Goal: Navigation & Orientation: Understand site structure

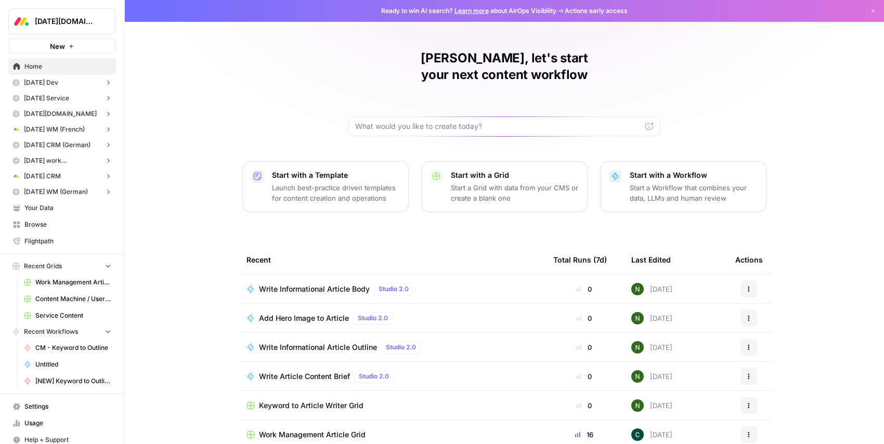
click at [30, 417] on link "Usage" at bounding box center [62, 423] width 108 height 17
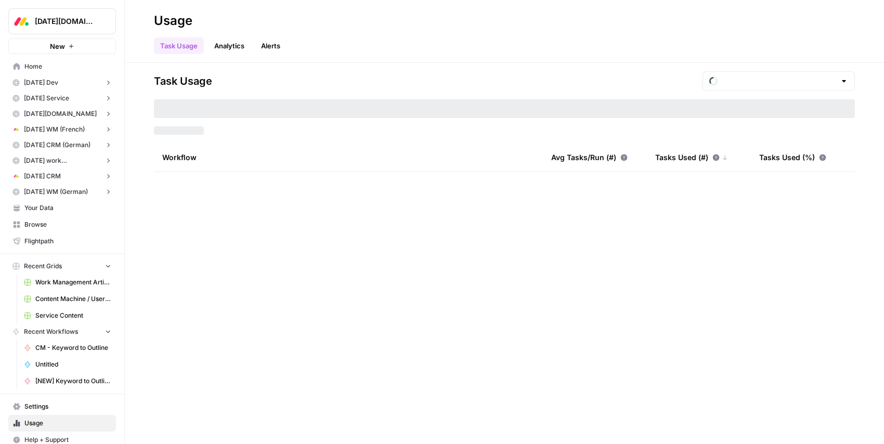
type input "August Tasks"
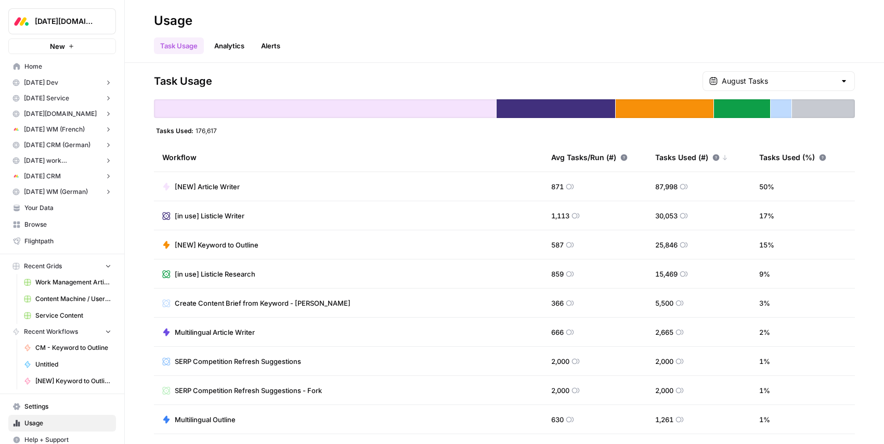
click at [43, 25] on span "Monday.com" at bounding box center [66, 21] width 63 height 10
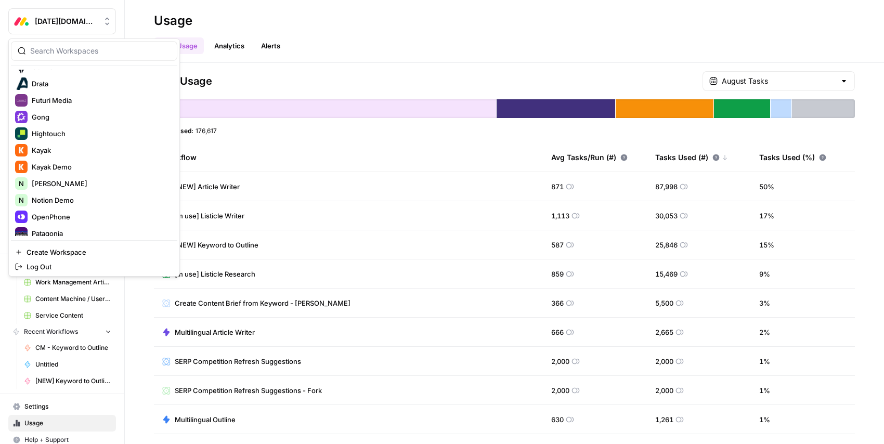
scroll to position [304, 0]
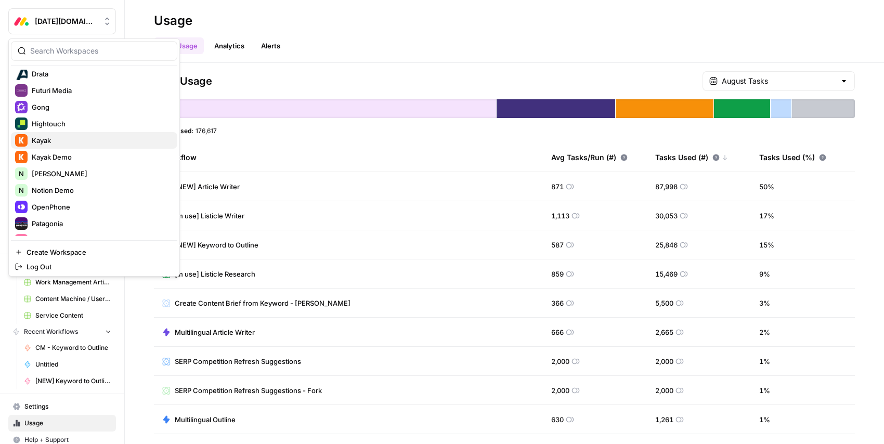
click at [85, 135] on span "Kayak" at bounding box center [100, 140] width 137 height 10
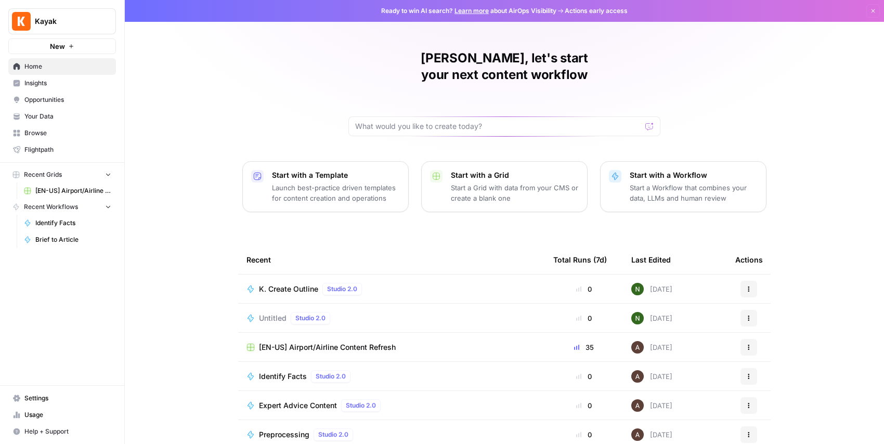
click at [55, 406] on link "Usage" at bounding box center [62, 414] width 108 height 17
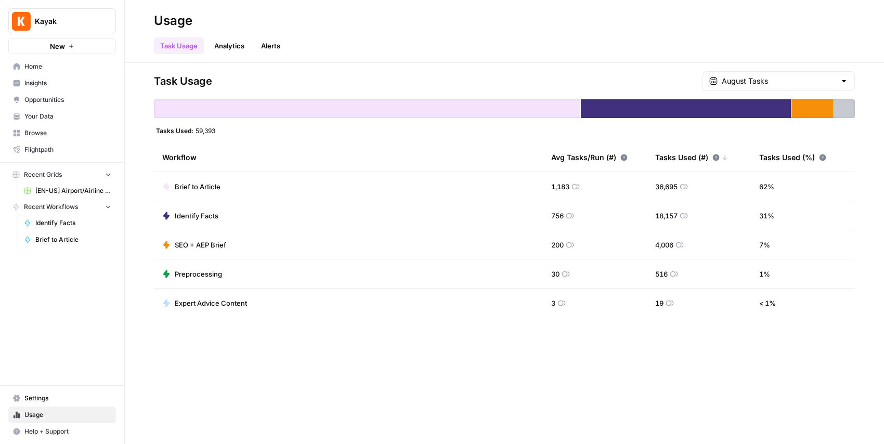
click at [277, 35] on div "Task Usage Analytics Alerts" at bounding box center [504, 41] width 701 height 25
click at [276, 50] on link "Alerts" at bounding box center [271, 45] width 32 height 17
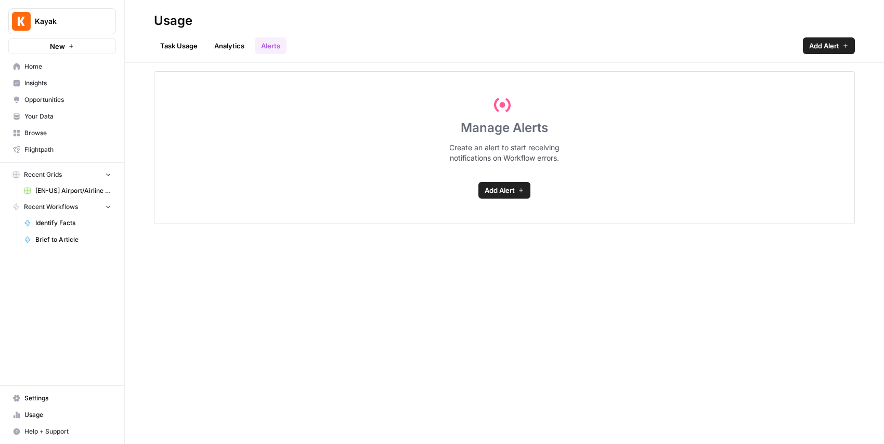
click at [511, 199] on div "Manage Alerts Create an alert to start receiving notifications on Workflow erro…" at bounding box center [504, 147] width 701 height 153
click at [507, 193] on span "Add Alert" at bounding box center [499, 190] width 30 height 10
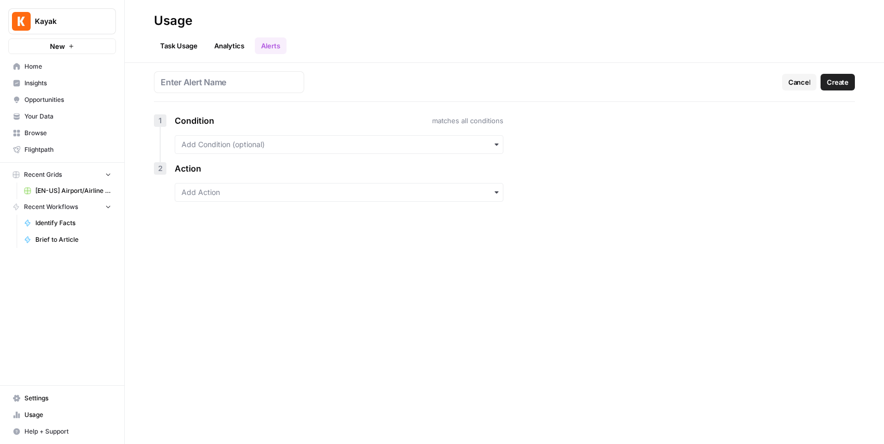
click at [230, 46] on link "Analytics" at bounding box center [229, 45] width 43 height 17
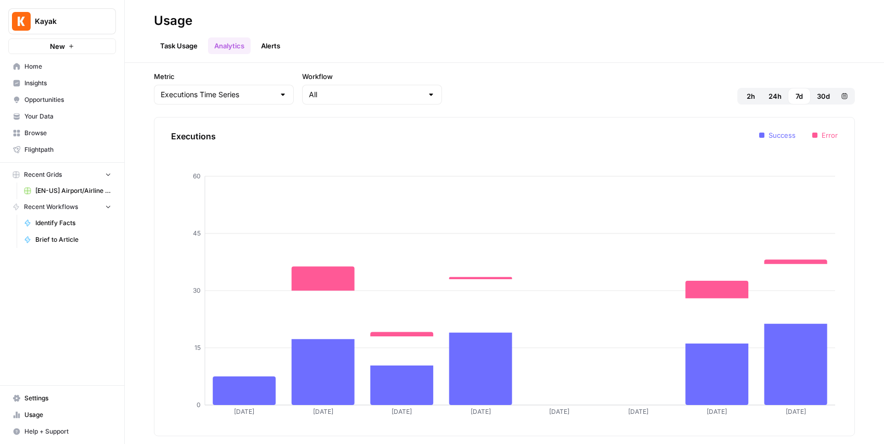
click at [269, 45] on link "Alerts" at bounding box center [271, 45] width 32 height 17
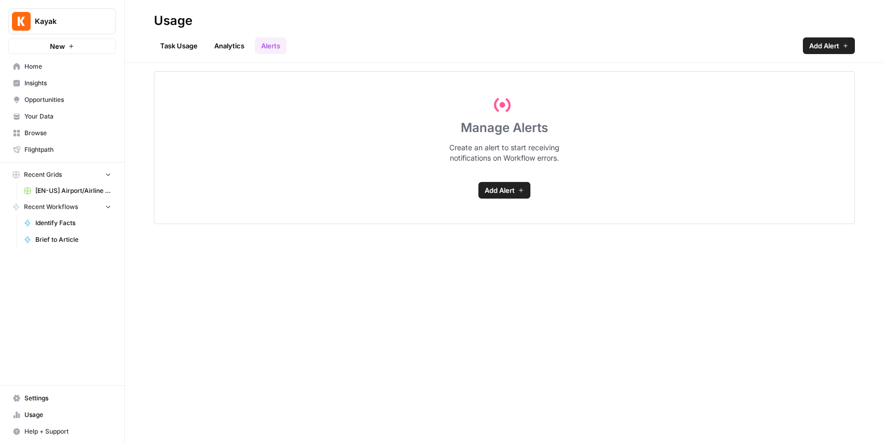
click at [502, 214] on div "Manage Alerts Create an alert to start receiving notifications on Workflow erro…" at bounding box center [504, 147] width 701 height 153
click at [504, 191] on span "Add Alert" at bounding box center [499, 190] width 30 height 10
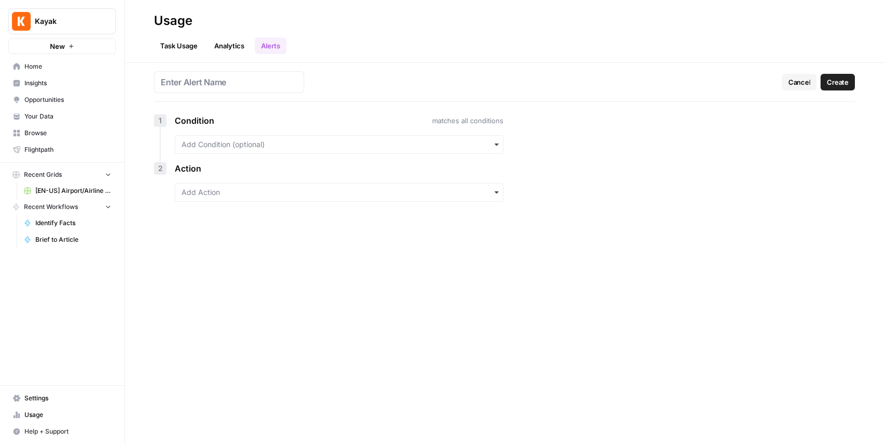
click at [239, 151] on div "button" at bounding box center [339, 144] width 328 height 19
click at [356, 281] on div "Cancel Create 1 Condition matches all conditions 2 Action" at bounding box center [504, 253] width 759 height 381
click at [222, 51] on link "Analytics" at bounding box center [229, 45] width 43 height 17
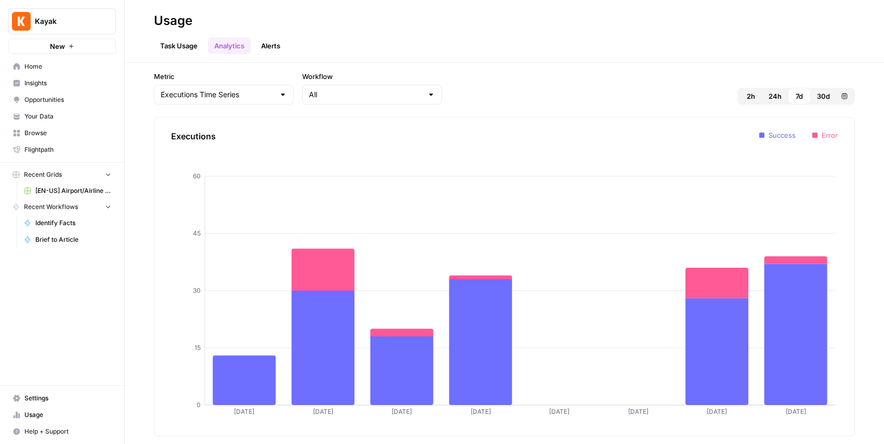
click at [188, 57] on header "Usage Task Usage Analytics Alerts" at bounding box center [504, 31] width 759 height 63
click at [180, 47] on link "Task Usage" at bounding box center [179, 45] width 50 height 17
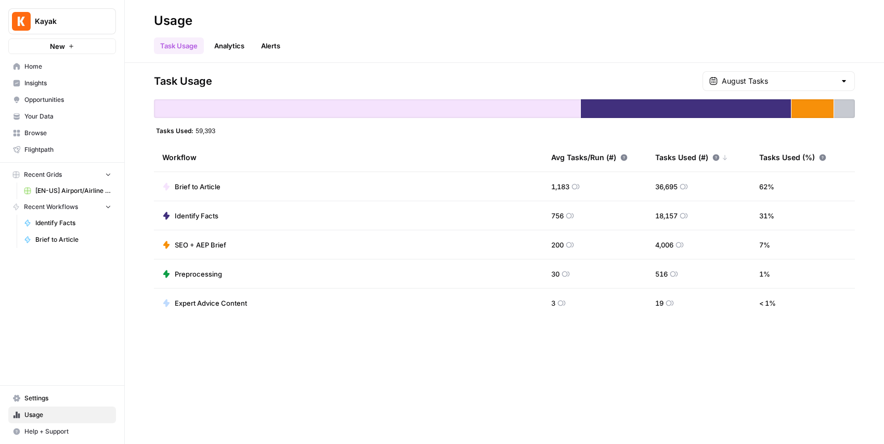
click at [230, 55] on header "Usage Task Usage Analytics Alerts" at bounding box center [504, 31] width 759 height 63
click at [227, 45] on link "Analytics" at bounding box center [229, 45] width 43 height 17
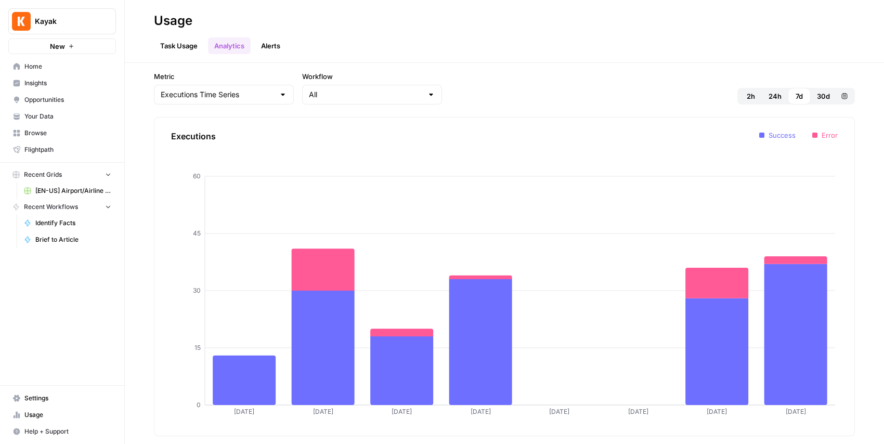
click at [261, 52] on link "Alerts" at bounding box center [271, 45] width 32 height 17
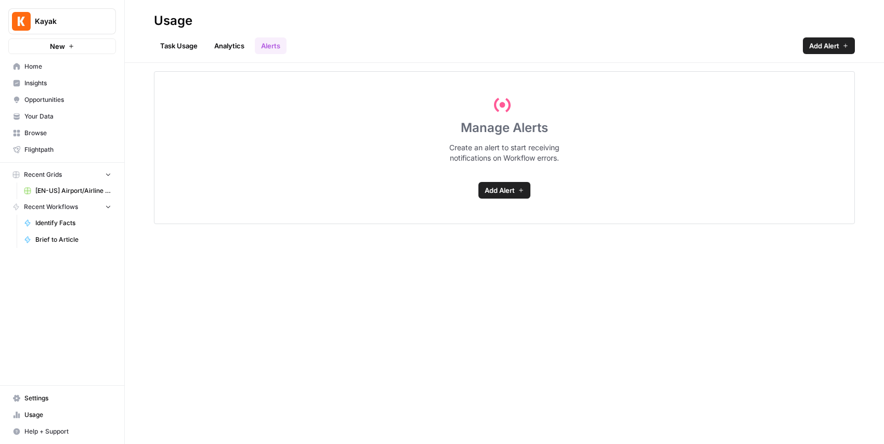
click at [189, 38] on link "Task Usage" at bounding box center [179, 45] width 50 height 17
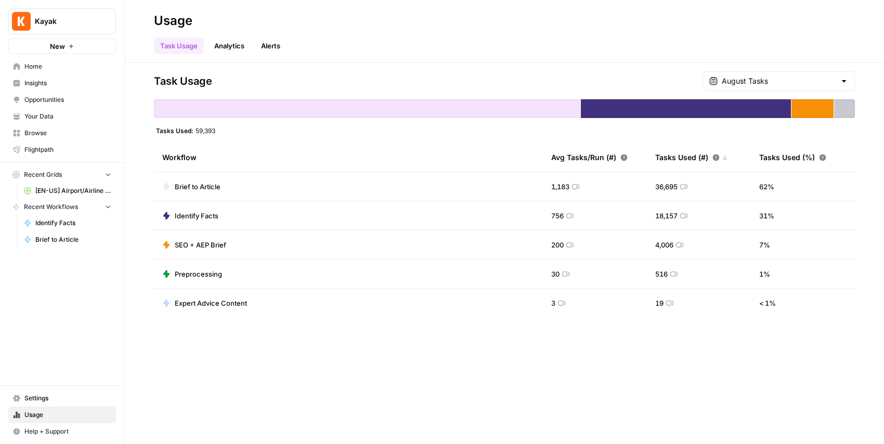
click at [393, 22] on h2 "Usage" at bounding box center [504, 20] width 701 height 17
click at [621, 157] on icon at bounding box center [624, 157] width 7 height 7
click at [623, 159] on icon at bounding box center [624, 157] width 7 height 7
click at [476, 27] on h2 "Usage" at bounding box center [504, 20] width 701 height 17
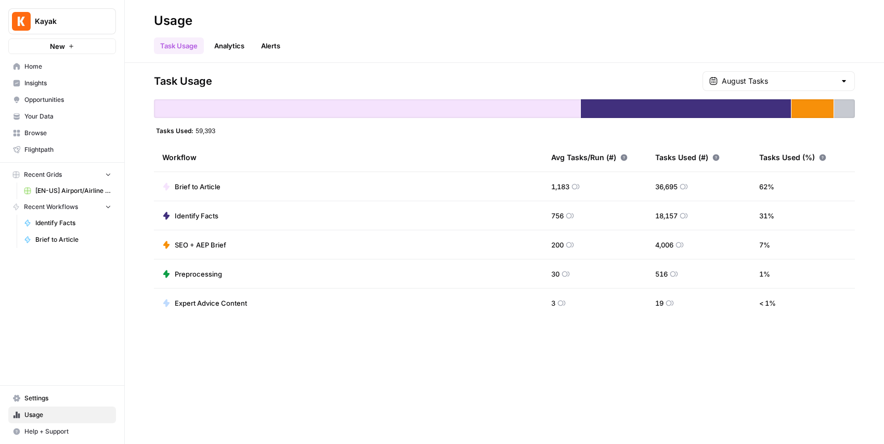
click at [233, 43] on link "Analytics" at bounding box center [229, 45] width 43 height 17
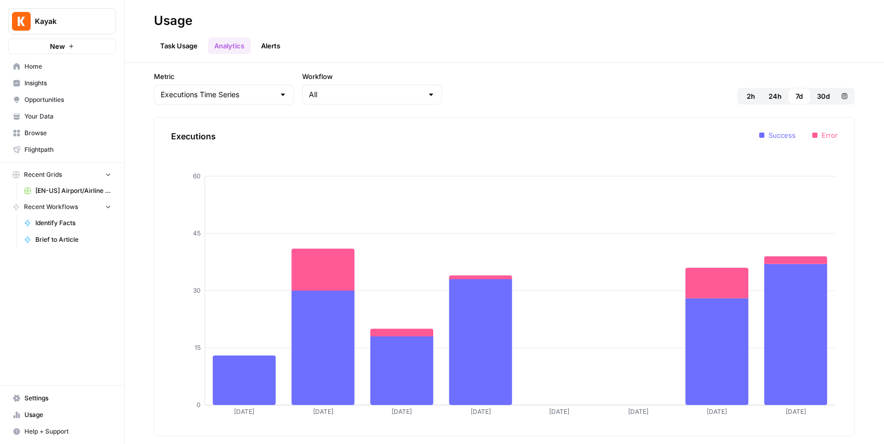
click at [253, 48] on ul "Task Usage Analytics Alerts" at bounding box center [220, 45] width 133 height 17
click at [277, 48] on link "Alerts" at bounding box center [271, 45] width 32 height 17
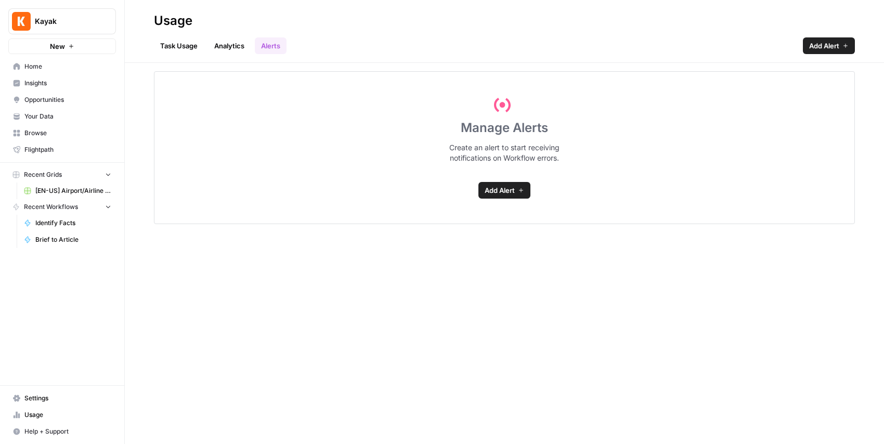
click at [501, 193] on span "Add Alert" at bounding box center [499, 190] width 30 height 10
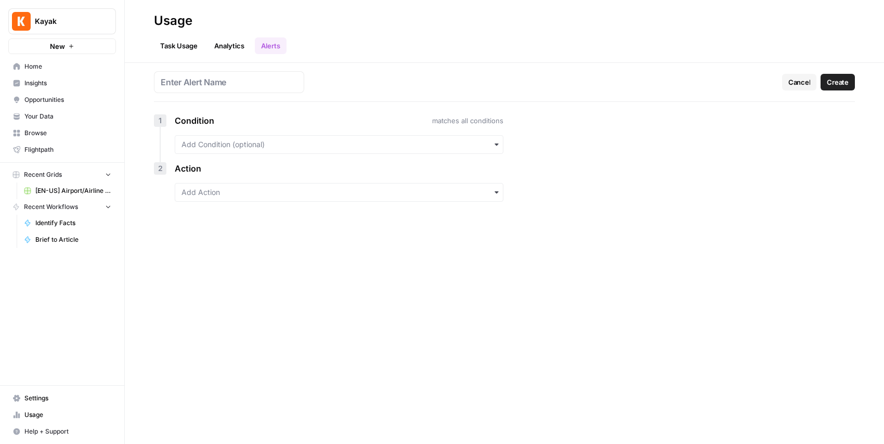
click at [284, 151] on div "button" at bounding box center [339, 144] width 328 height 19
click at [263, 199] on div "Workflow is" at bounding box center [338, 192] width 327 height 20
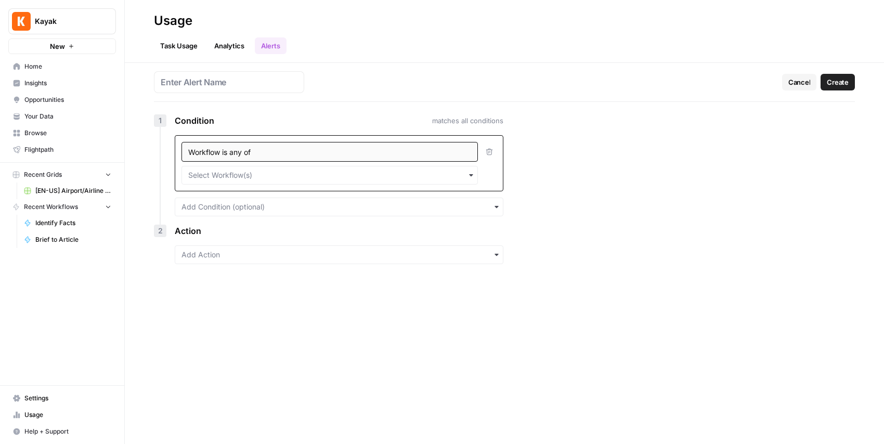
click at [259, 179] on div "button" at bounding box center [329, 175] width 296 height 19
click at [583, 215] on div "Cancel Create 1 Condition matches all conditions Workflow is any of 2 Action" at bounding box center [504, 253] width 759 height 381
click at [488, 148] on icon "button" at bounding box center [488, 151] width 7 height 7
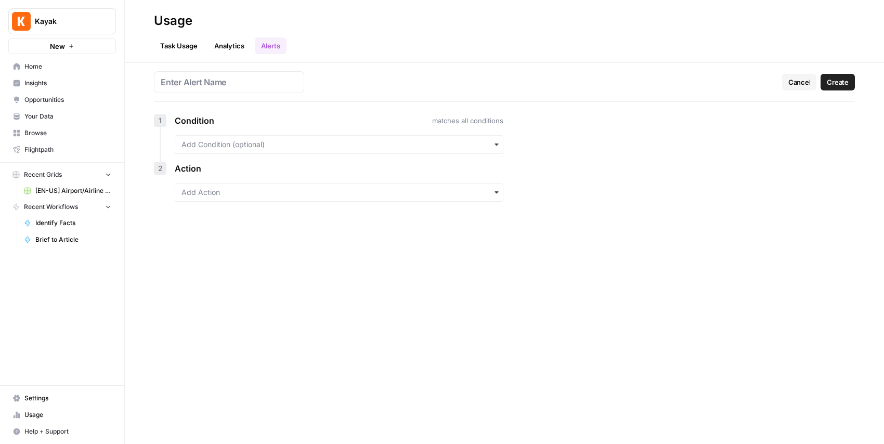
click at [231, 47] on link "Analytics" at bounding box center [229, 45] width 43 height 17
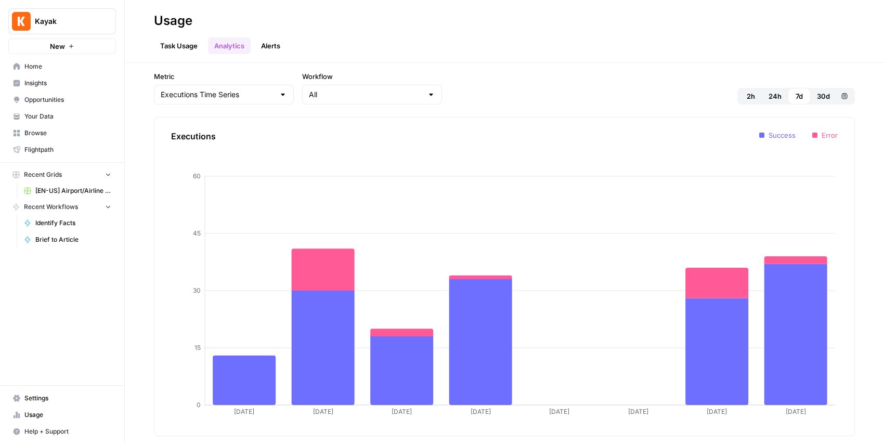
click at [30, 425] on button "Help + Support" at bounding box center [62, 431] width 108 height 17
click at [34, 413] on span "Usage" at bounding box center [67, 414] width 87 height 9
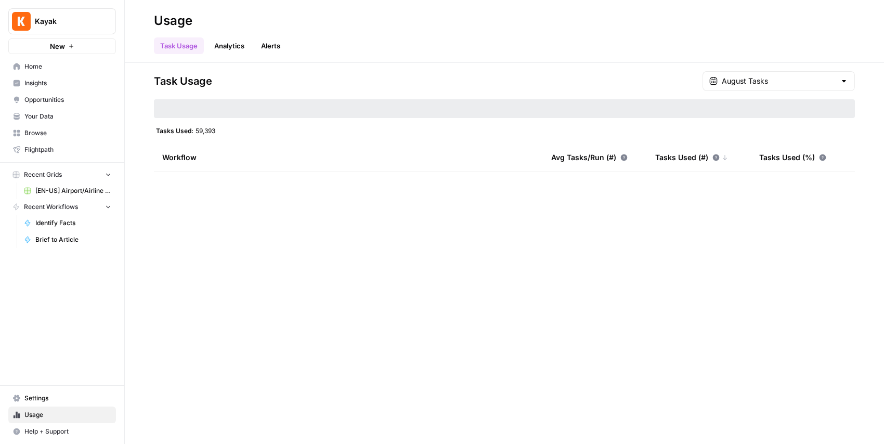
click at [36, 393] on link "Settings" at bounding box center [62, 398] width 108 height 17
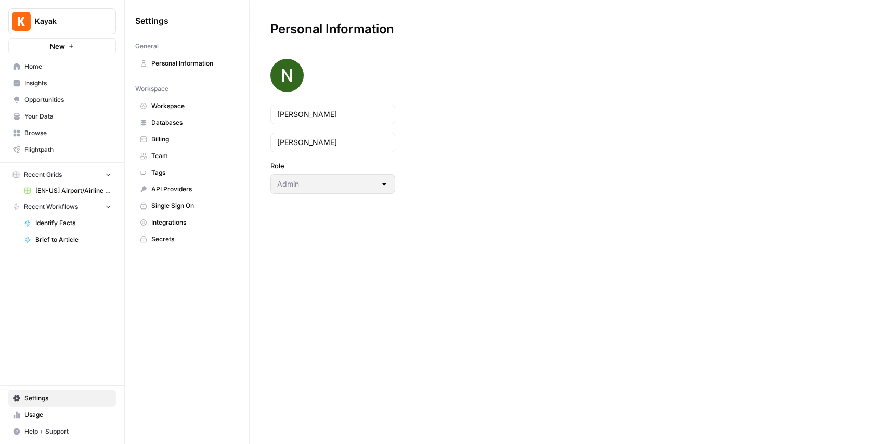
click at [163, 137] on span "Billing" at bounding box center [192, 139] width 83 height 9
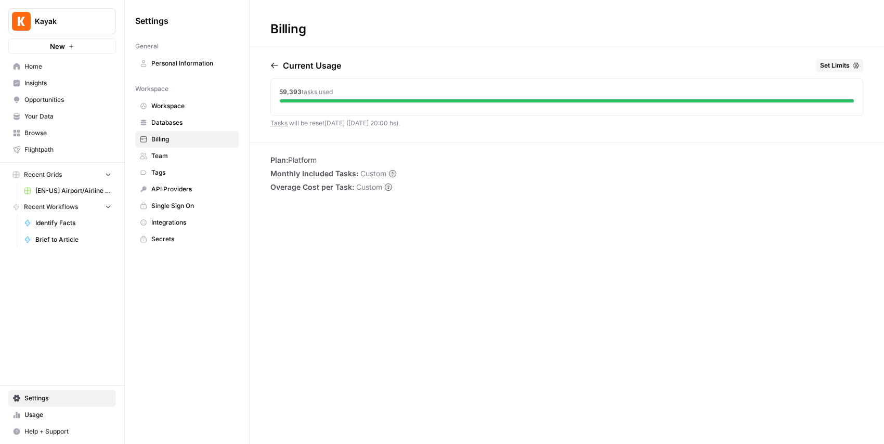
click at [827, 62] on span "Set Limits" at bounding box center [835, 65] width 30 height 9
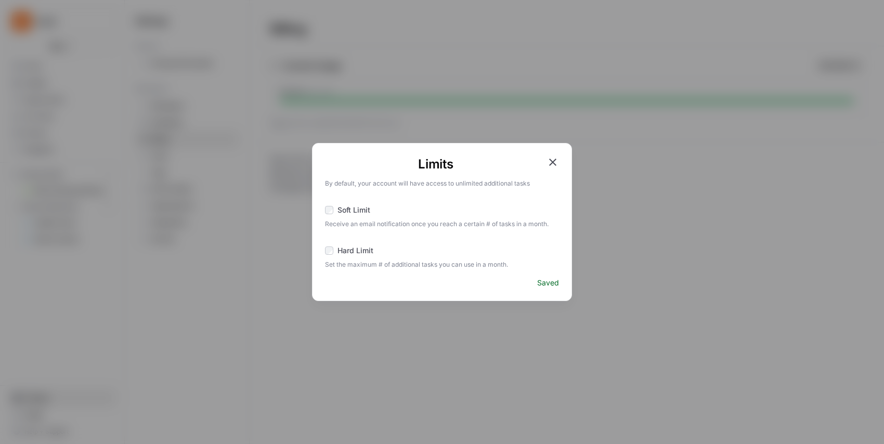
click at [548, 163] on icon "button" at bounding box center [552, 162] width 12 height 12
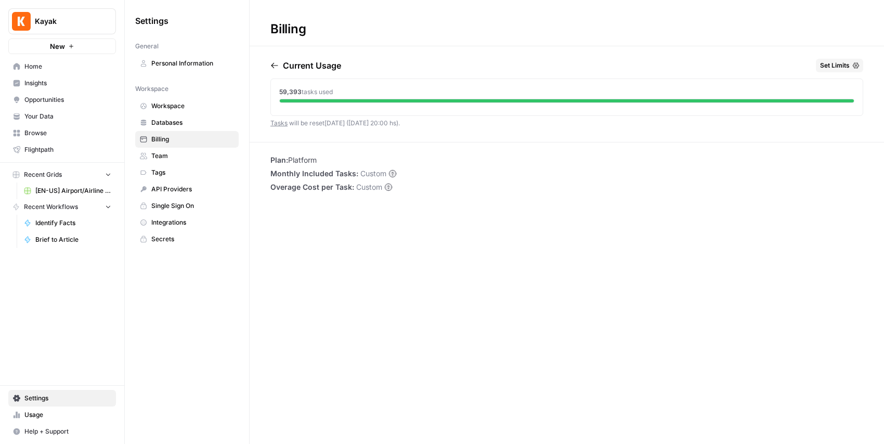
click at [30, 416] on span "Usage" at bounding box center [67, 414] width 87 height 9
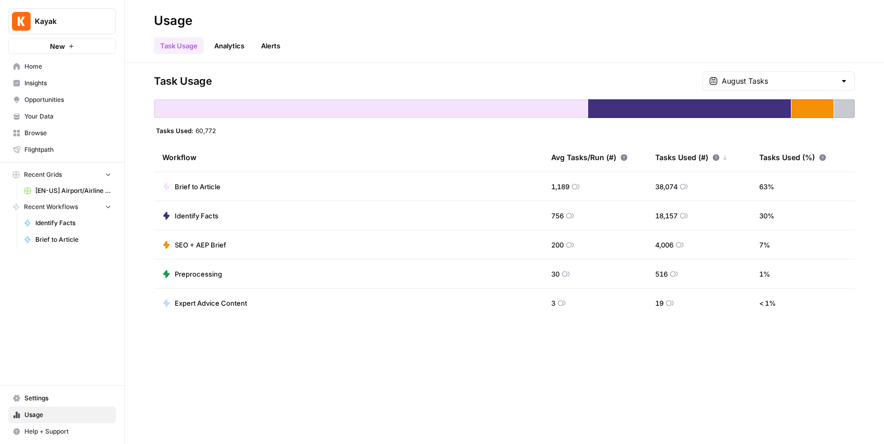
click at [43, 36] on div "Kayak New" at bounding box center [62, 27] width 124 height 54
click at [55, 19] on span "Kayak" at bounding box center [66, 21] width 63 height 10
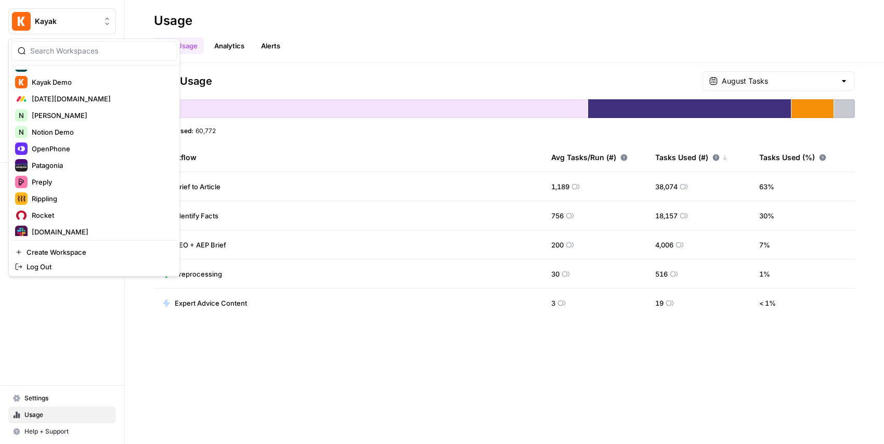
scroll to position [362, 0]
click at [90, 161] on span "Patagonia" at bounding box center [100, 165] width 137 height 10
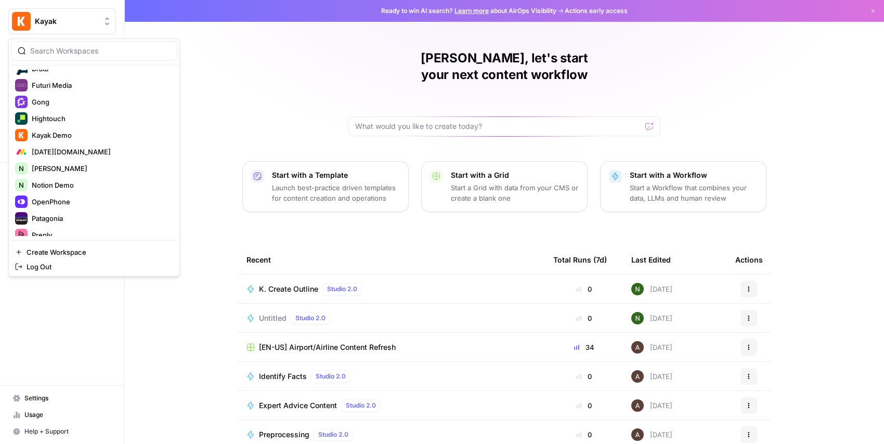
scroll to position [304, 0]
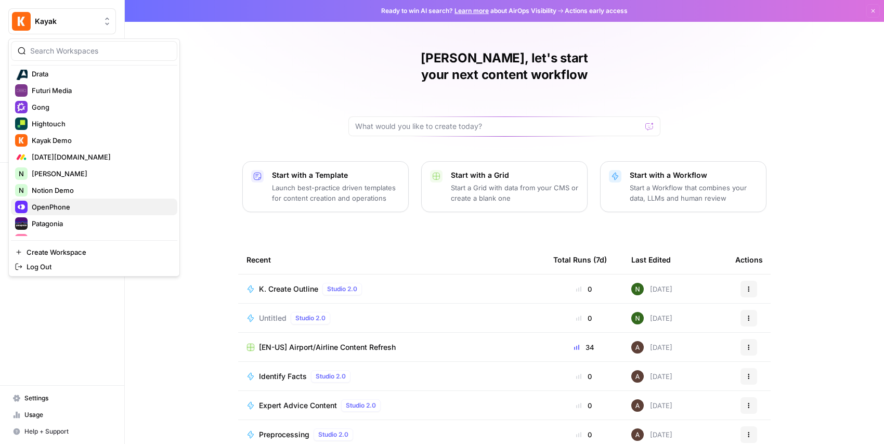
click at [52, 207] on span "OpenPhone" at bounding box center [100, 207] width 137 height 10
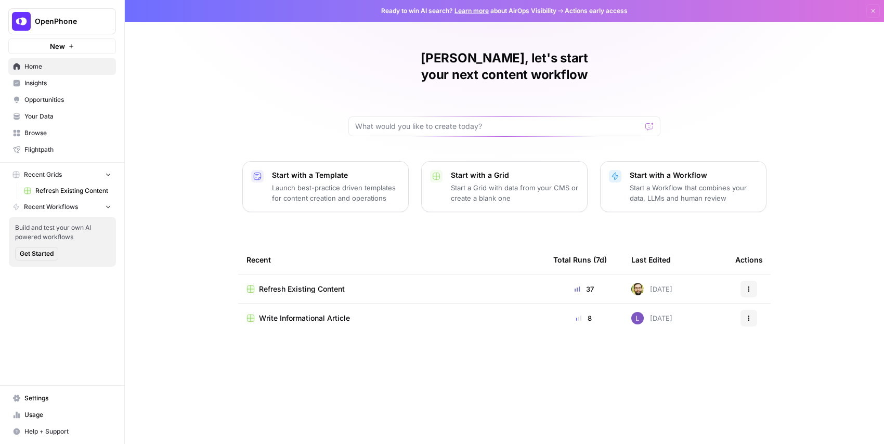
click at [140, 192] on div "Nick, let's start your next content workflow Start with a Template Launch best-…" at bounding box center [504, 222] width 759 height 444
click at [58, 112] on span "Your Data" at bounding box center [67, 116] width 87 height 9
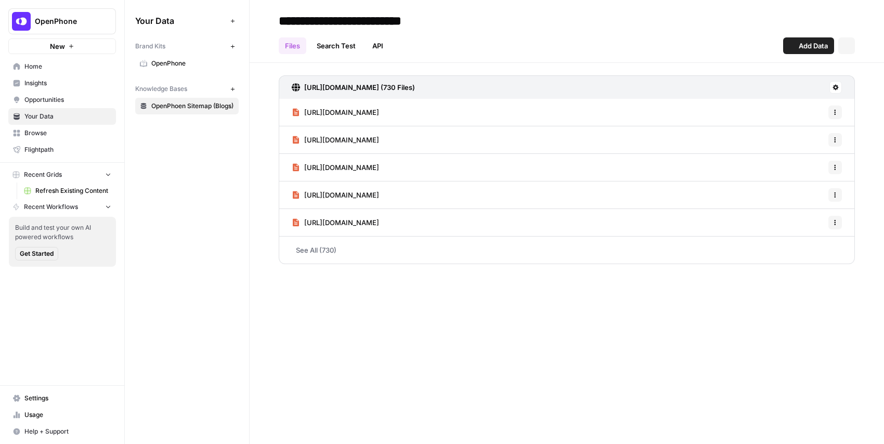
click at [60, 99] on span "Opportunities" at bounding box center [67, 99] width 87 height 9
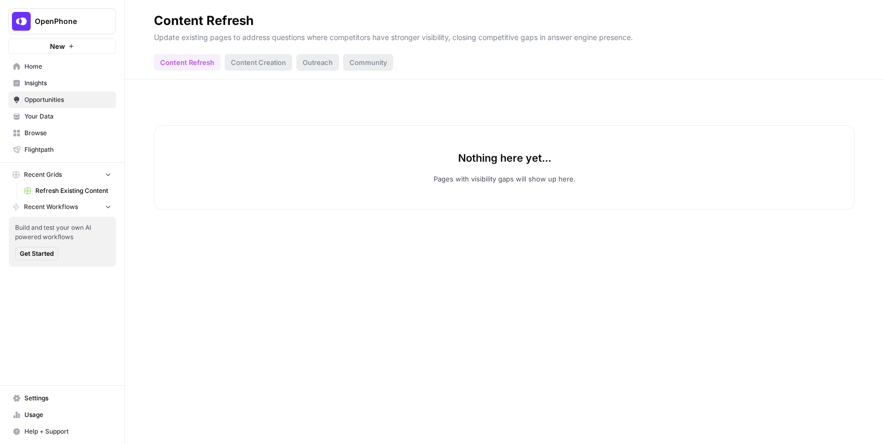
click at [241, 68] on div "Content Creation" at bounding box center [259, 62] width 68 height 17
click at [241, 58] on div "Content Creation" at bounding box center [259, 62] width 68 height 17
click at [187, 64] on div "Content Refresh" at bounding box center [187, 62] width 67 height 17
click at [55, 84] on span "Insights" at bounding box center [67, 82] width 87 height 9
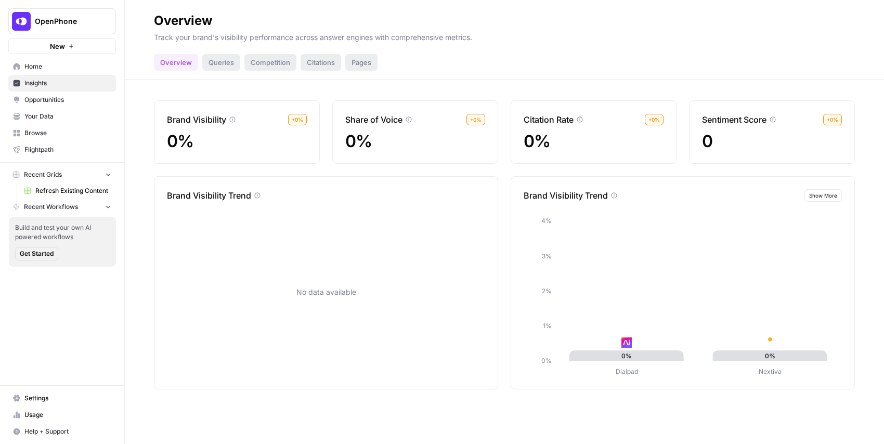
click at [55, 116] on span "Your Data" at bounding box center [67, 116] width 87 height 9
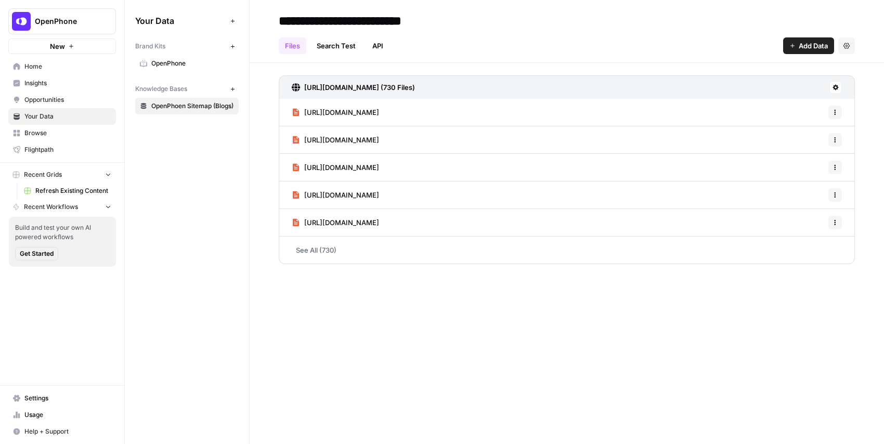
click at [56, 95] on link "Opportunities" at bounding box center [62, 99] width 108 height 17
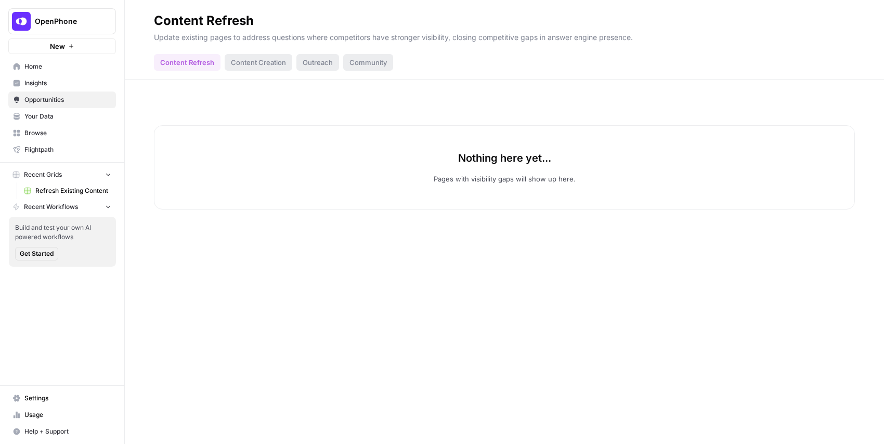
click at [25, 63] on span "Home" at bounding box center [67, 66] width 87 height 9
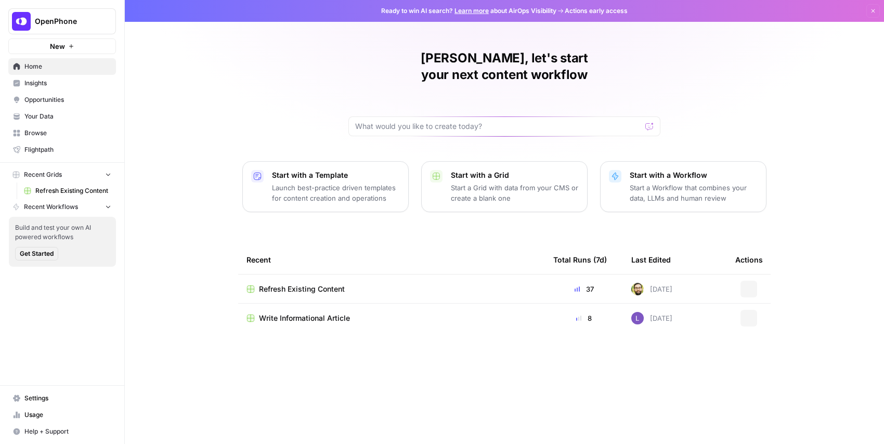
click at [203, 100] on div "Nick, let's start your next content workflow Start with a Template Launch best-…" at bounding box center [504, 222] width 759 height 444
click at [277, 102] on div "Nick, let's start your next content workflow Start with a Template Launch best-…" at bounding box center [504, 222] width 759 height 444
click at [37, 399] on span "Settings" at bounding box center [67, 397] width 87 height 9
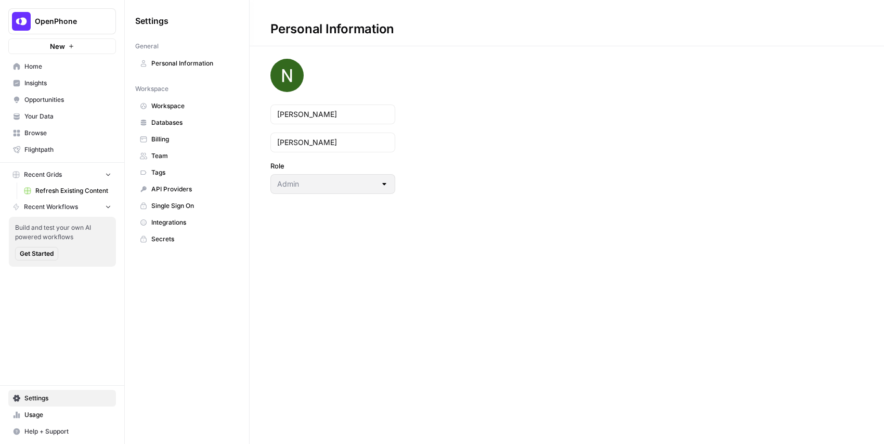
click at [170, 155] on span "Team" at bounding box center [192, 155] width 83 height 9
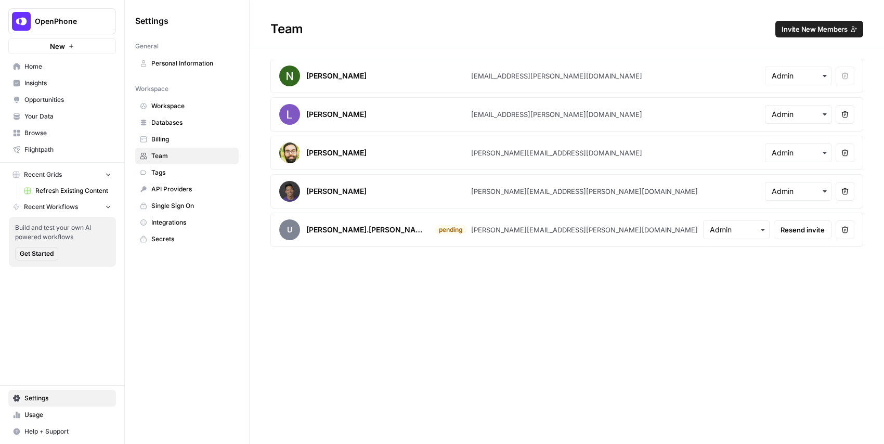
click at [51, 81] on span "Insights" at bounding box center [67, 82] width 87 height 9
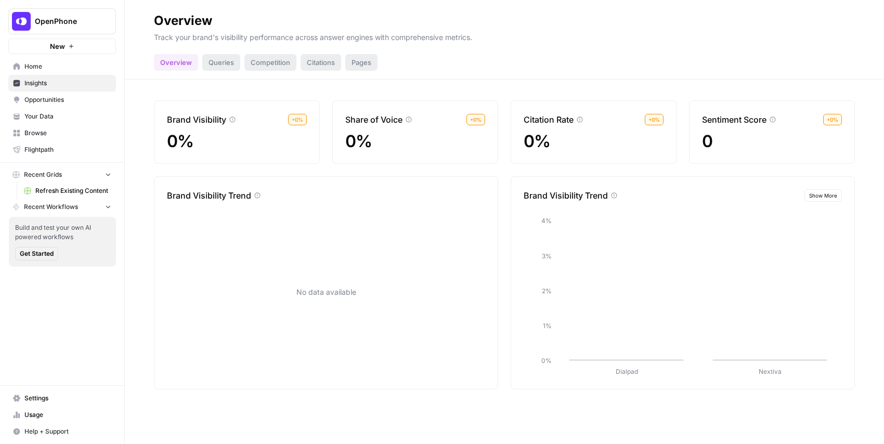
click at [47, 67] on span "Home" at bounding box center [67, 66] width 87 height 9
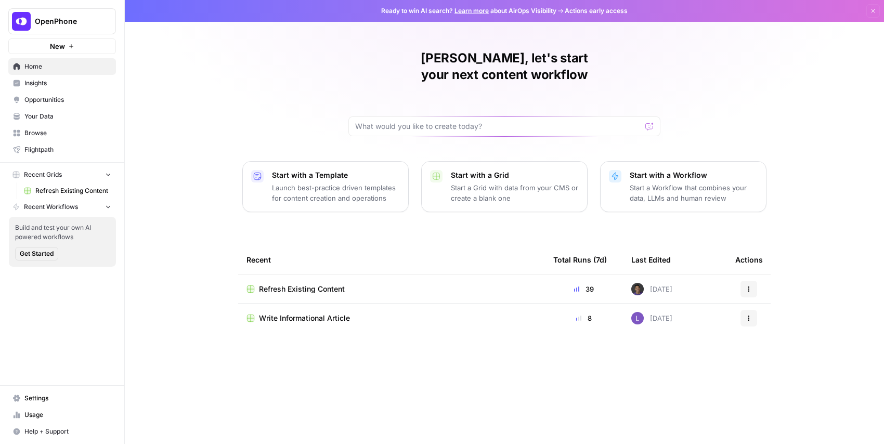
click at [57, 192] on span "Refresh Existing Content" at bounding box center [73, 190] width 76 height 9
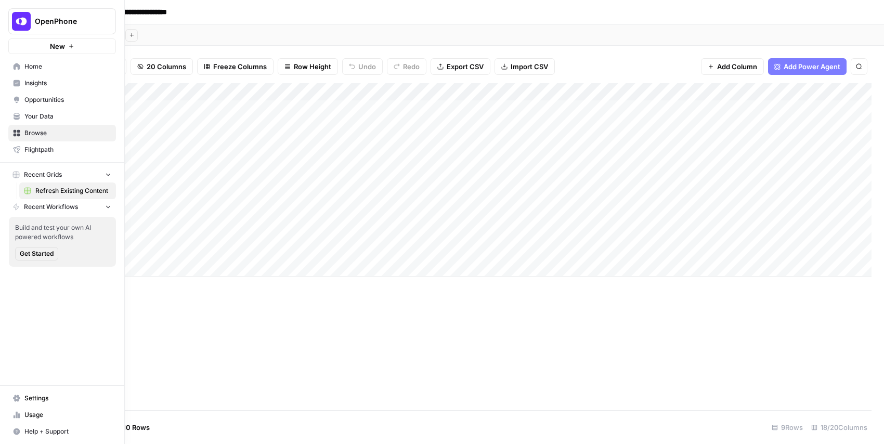
click at [43, 412] on span "Usage" at bounding box center [67, 414] width 87 height 9
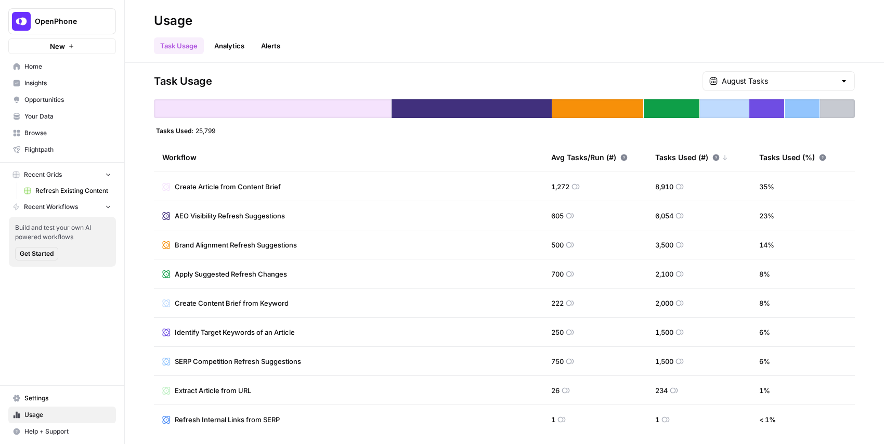
click at [52, 115] on span "Your Data" at bounding box center [67, 116] width 87 height 9
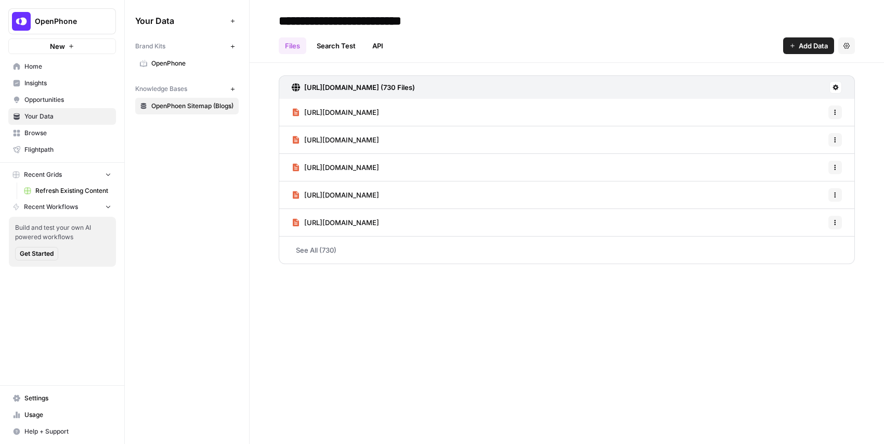
click at [43, 74] on link "Home" at bounding box center [62, 66] width 108 height 17
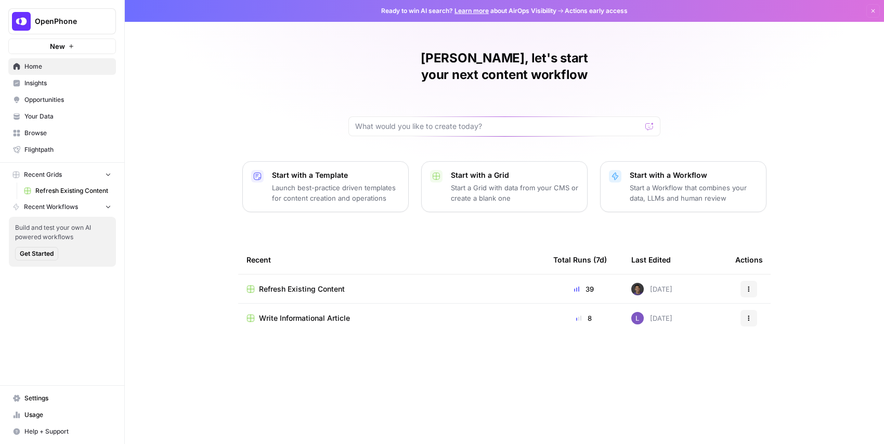
click at [57, 192] on span "Refresh Existing Content" at bounding box center [73, 190] width 76 height 9
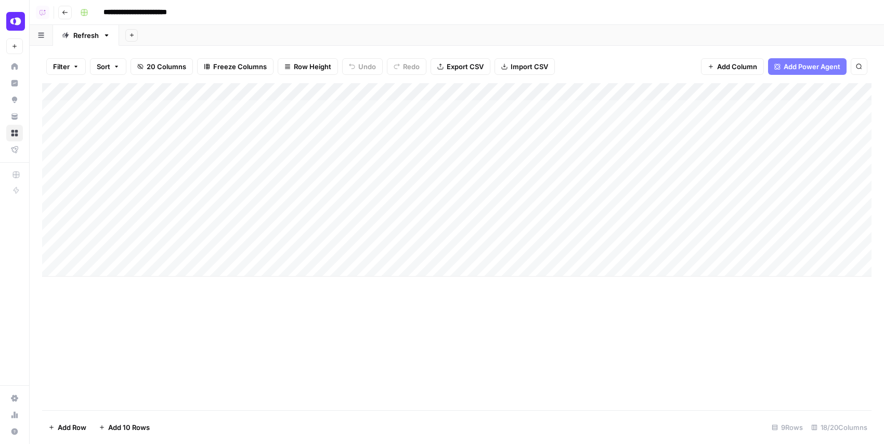
click at [412, 340] on div "Add Column" at bounding box center [456, 246] width 829 height 327
click at [434, 35] on div "Add Sheet" at bounding box center [501, 35] width 765 height 21
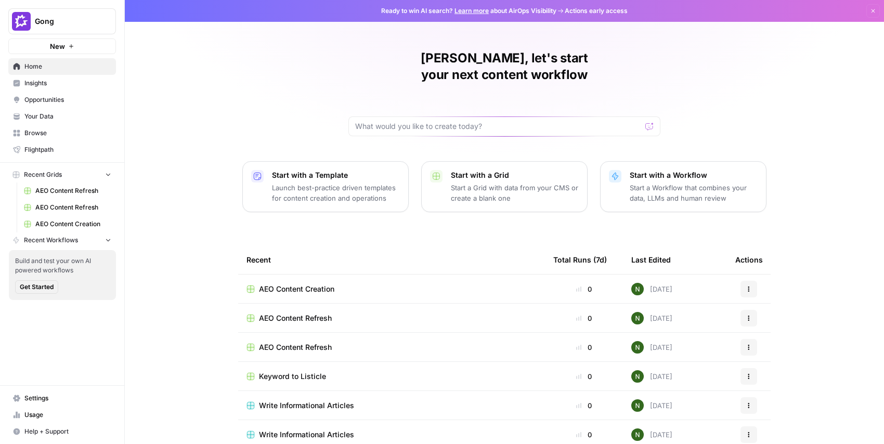
click at [45, 84] on span "Insights" at bounding box center [67, 82] width 87 height 9
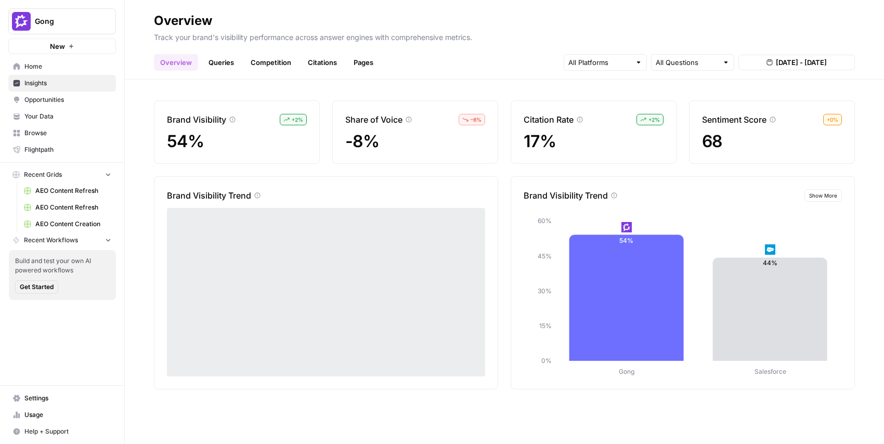
click at [60, 193] on span "AEO Content Refresh" at bounding box center [73, 190] width 76 height 9
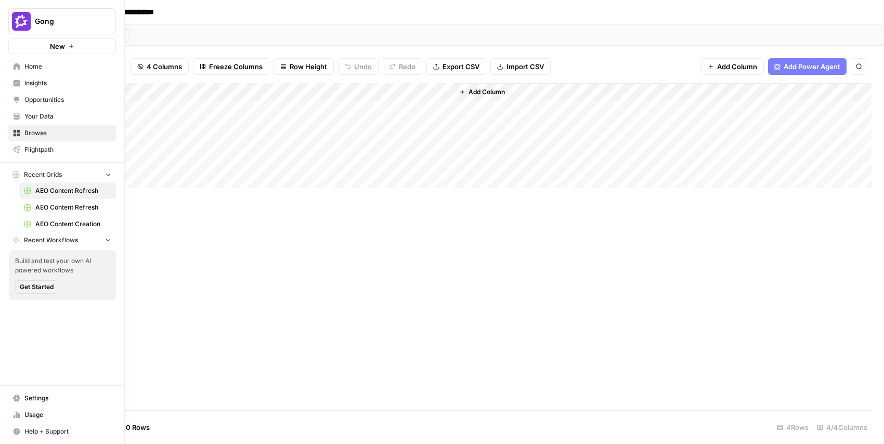
click at [49, 218] on link "AEO Content Creation" at bounding box center [67, 224] width 97 height 17
click at [60, 238] on span "Recent Workflows" at bounding box center [51, 239] width 54 height 9
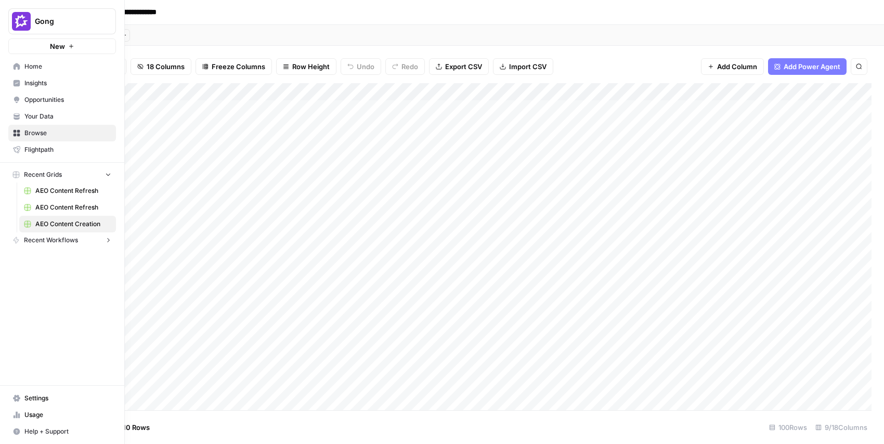
click at [59, 240] on span "Recent Workflows" at bounding box center [51, 239] width 54 height 9
click at [30, 64] on span "Home" at bounding box center [67, 66] width 87 height 9
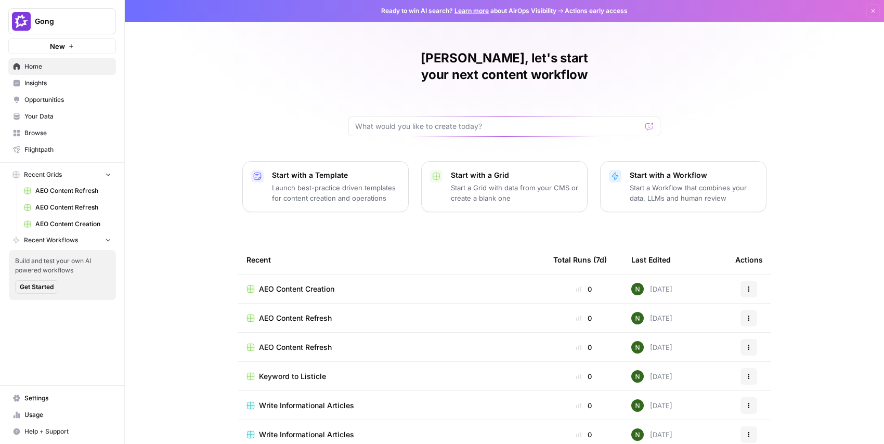
scroll to position [34, 0]
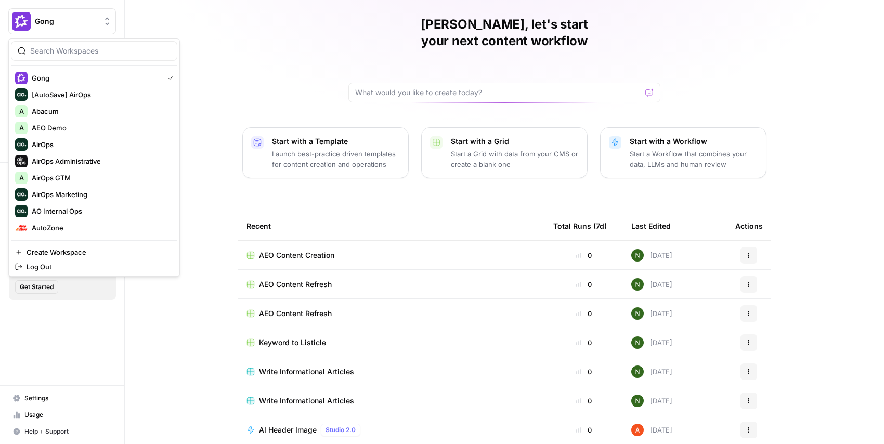
click at [59, 20] on span "Gong" at bounding box center [66, 21] width 63 height 10
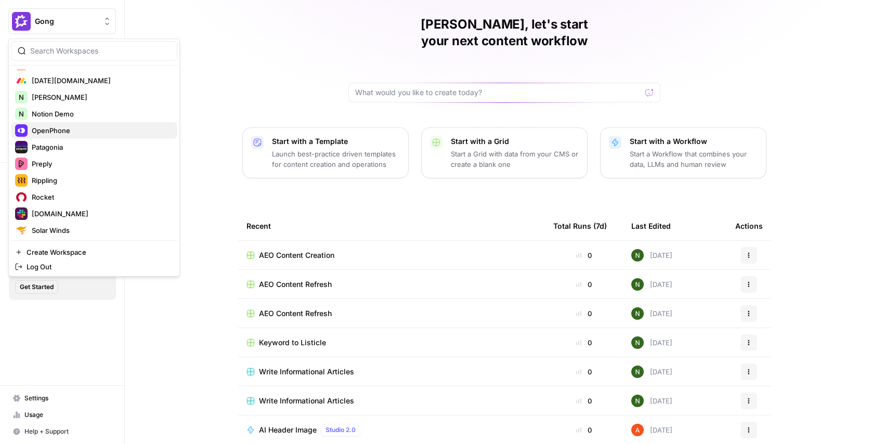
scroll to position [466, 0]
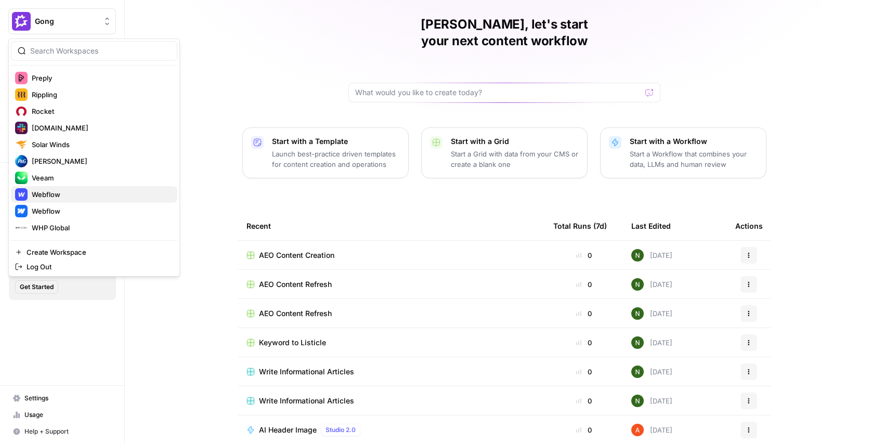
click at [75, 198] on span "Webflow" at bounding box center [100, 194] width 137 height 10
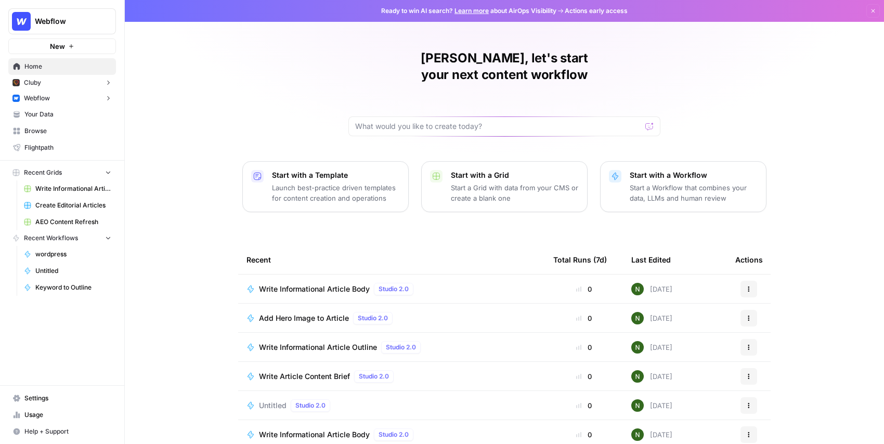
click at [54, 102] on button "Webflow" at bounding box center [62, 98] width 108 height 16
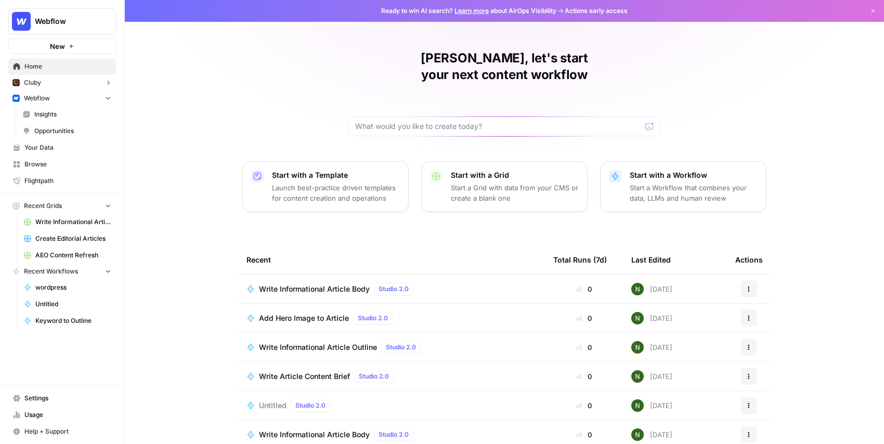
click at [191, 150] on div "[PERSON_NAME], let's start your next content workflow Start with a Template Lau…" at bounding box center [504, 247] width 759 height 495
click at [53, 221] on span "Write Informational Article" at bounding box center [73, 221] width 76 height 9
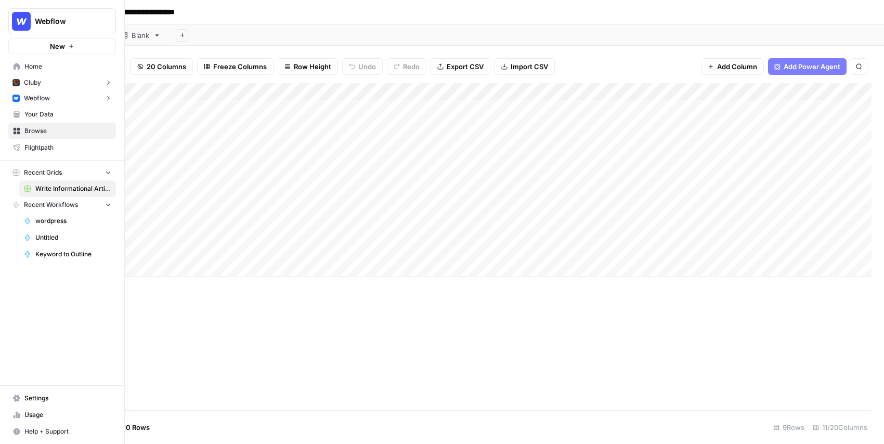
click at [46, 172] on span "Recent Grids" at bounding box center [43, 172] width 38 height 9
click at [43, 112] on span "Your Data" at bounding box center [67, 114] width 87 height 9
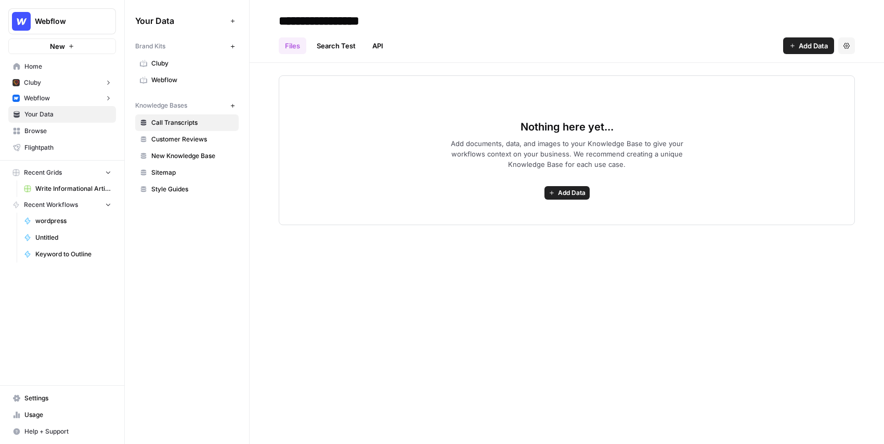
click at [78, 97] on button "Webflow" at bounding box center [62, 98] width 108 height 16
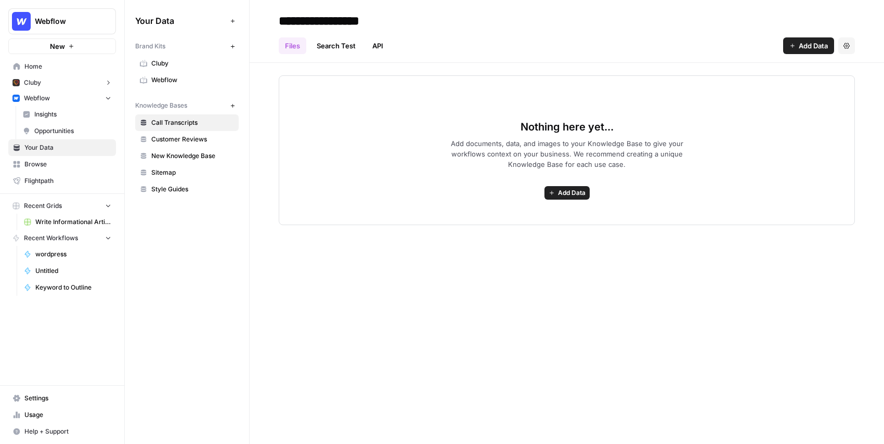
click at [57, 116] on span "Insights" at bounding box center [72, 114] width 77 height 9
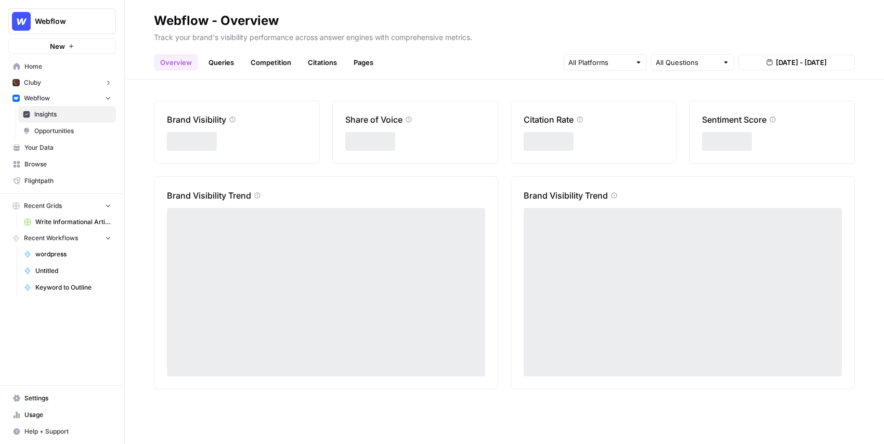
click at [107, 204] on icon "button" at bounding box center [107, 205] width 7 height 7
click at [107, 204] on icon "button" at bounding box center [108, 206] width 8 height 8
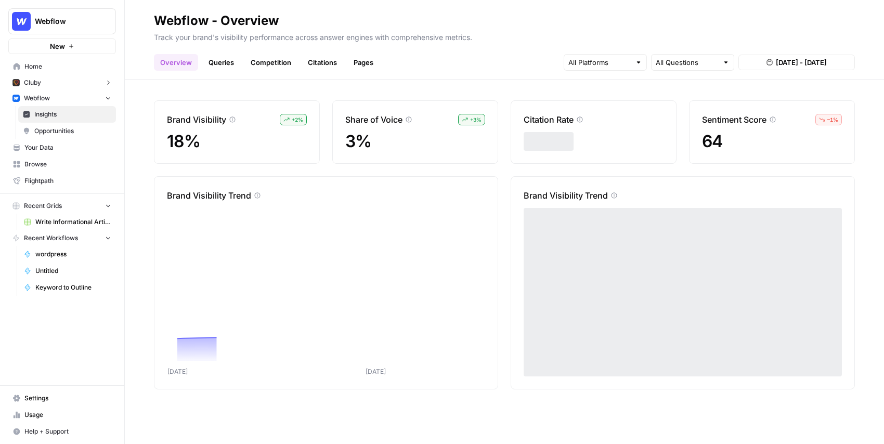
click at [59, 170] on link "Browse" at bounding box center [62, 164] width 108 height 17
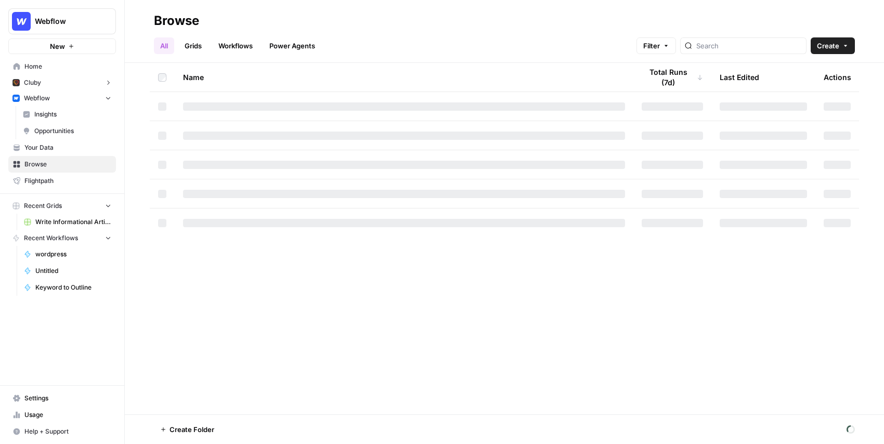
click at [59, 147] on span "Your Data" at bounding box center [67, 147] width 87 height 9
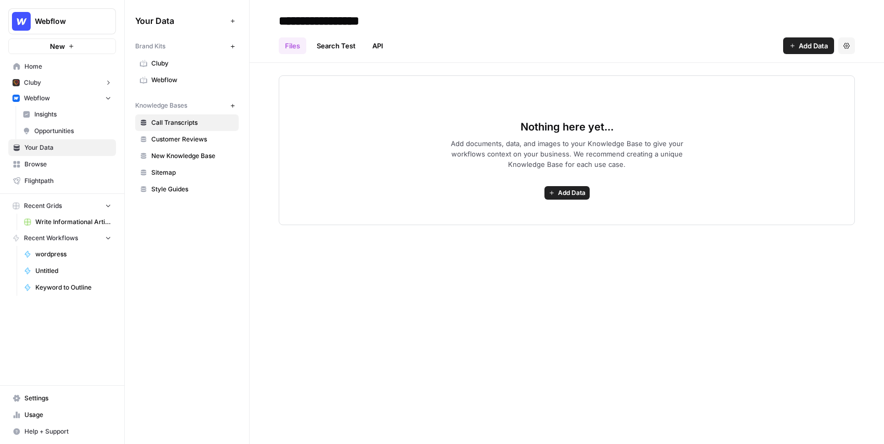
click at [52, 101] on button "Webflow" at bounding box center [62, 98] width 108 height 16
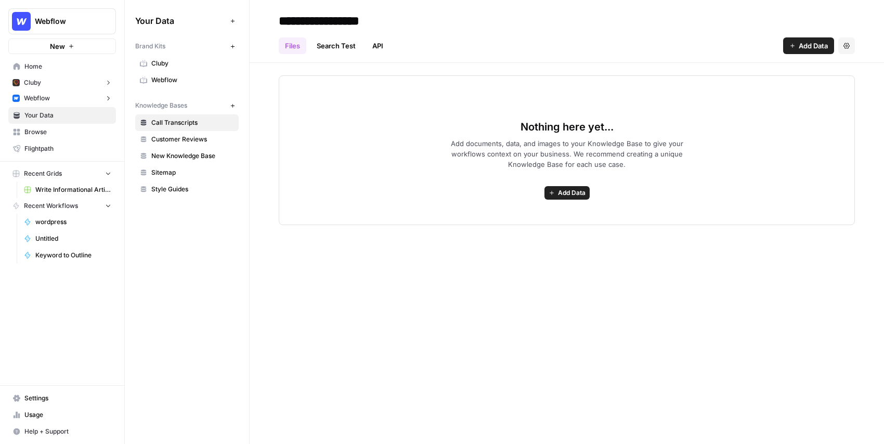
click at [52, 101] on button "Webflow" at bounding box center [62, 98] width 108 height 16
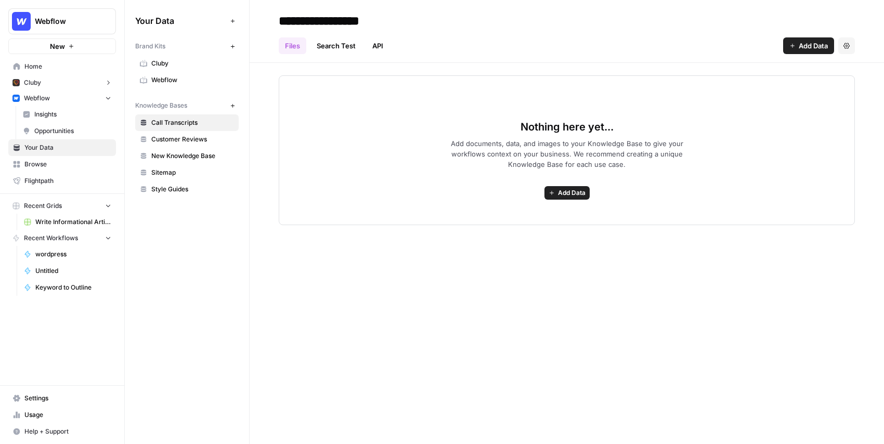
click at [60, 134] on span "Opportunities" at bounding box center [72, 130] width 77 height 9
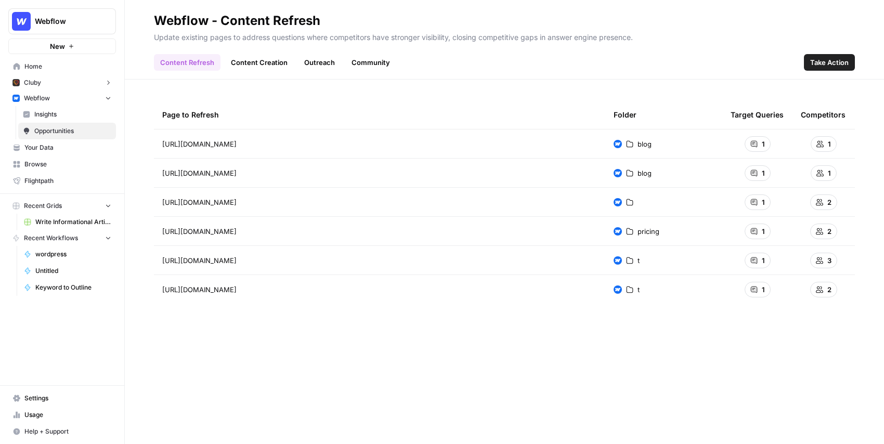
click at [82, 226] on span "Write Informational Article" at bounding box center [73, 221] width 76 height 9
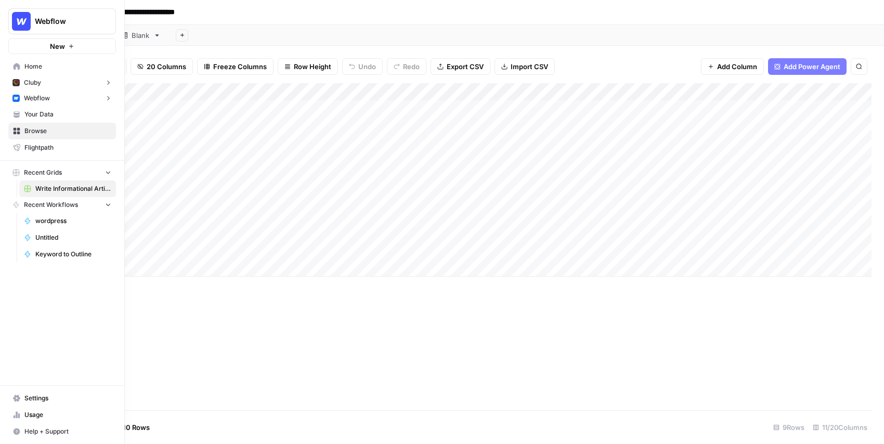
click at [35, 62] on span "Home" at bounding box center [67, 66] width 87 height 9
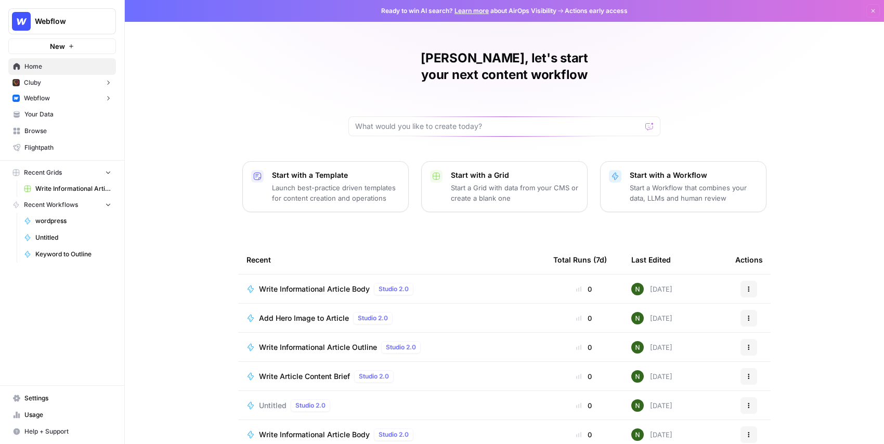
scroll to position [34, 0]
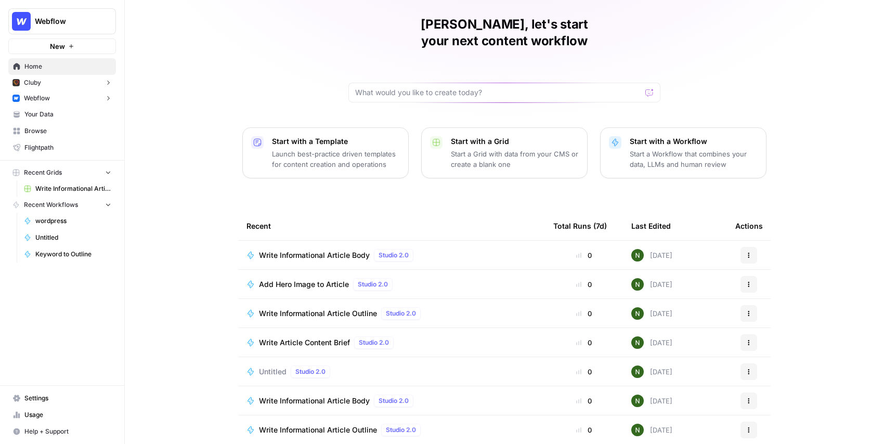
click at [585, 212] on div "Total Runs (7d)" at bounding box center [580, 226] width 54 height 29
click at [603, 212] on div "Total Runs (7d)" at bounding box center [580, 226] width 54 height 29
click at [41, 18] on span "Webflow" at bounding box center [66, 21] width 63 height 10
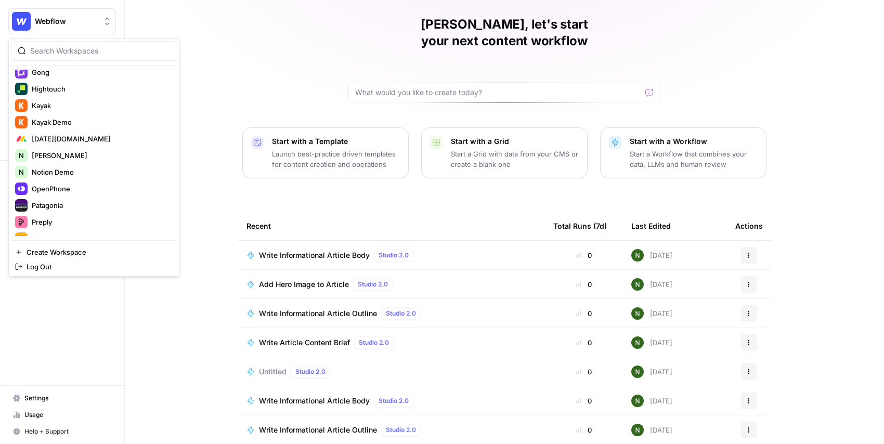
scroll to position [466, 0]
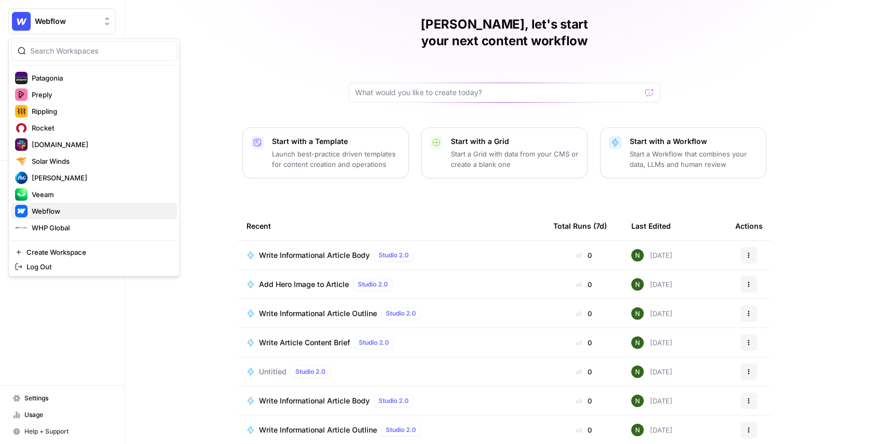
click at [85, 205] on div "Webflow" at bounding box center [94, 211] width 158 height 12
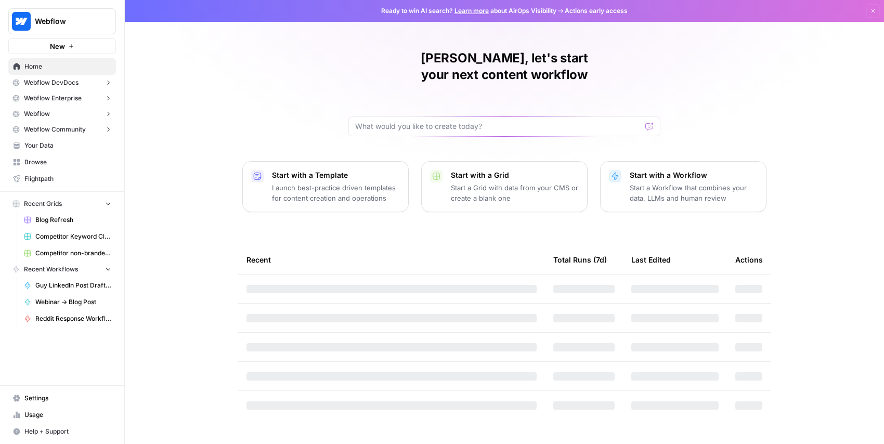
click at [59, 19] on span "Webflow" at bounding box center [66, 21] width 63 height 10
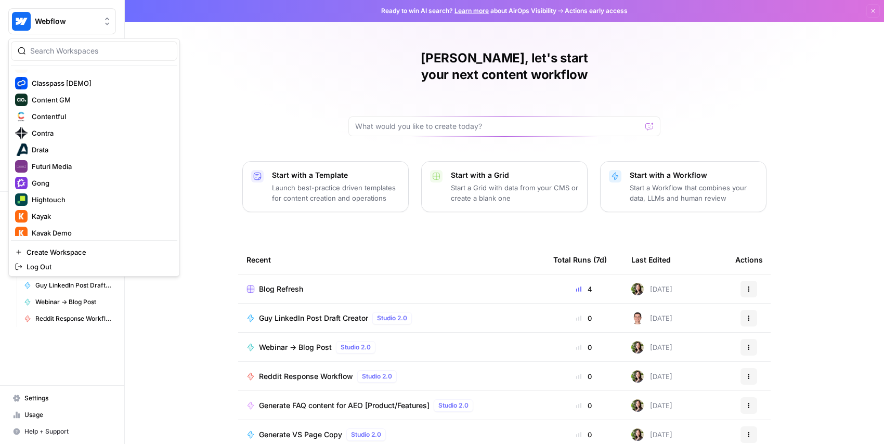
scroll to position [276, 0]
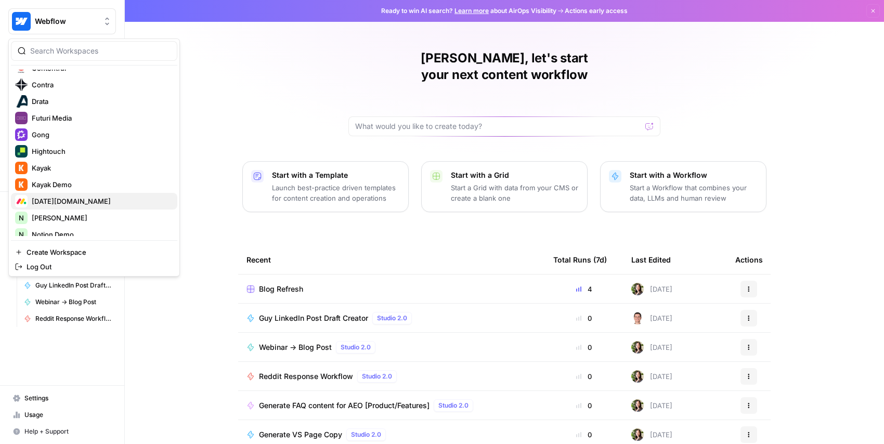
click at [84, 202] on span "[DATE][DOMAIN_NAME]" at bounding box center [100, 201] width 137 height 10
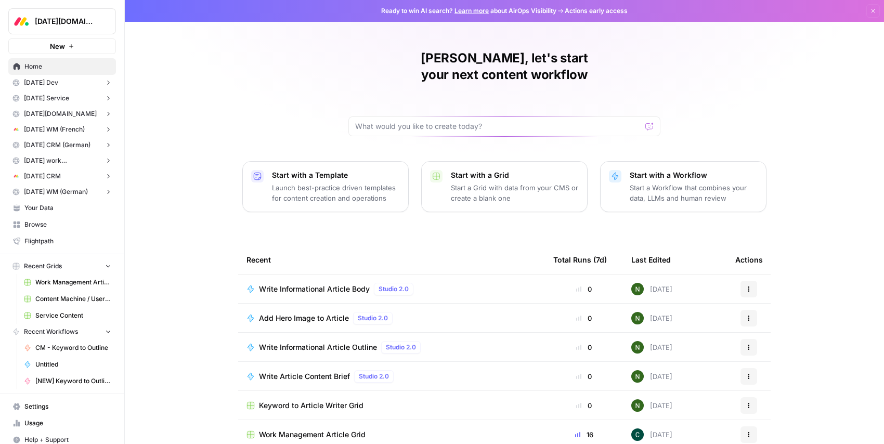
click at [58, 174] on span "[DATE] CRM" at bounding box center [42, 176] width 37 height 9
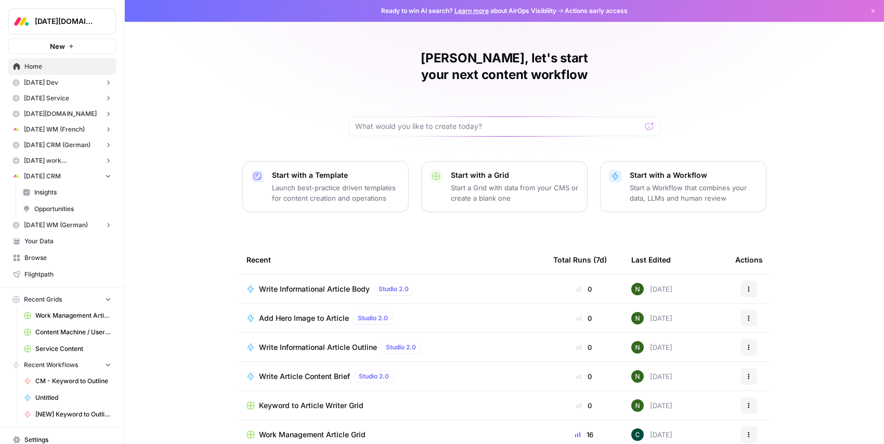
click at [62, 19] on span "[DATE][DOMAIN_NAME]" at bounding box center [66, 21] width 63 height 10
click at [246, 192] on button "Start with a Template Launch best-practice driven templates for content creatio…" at bounding box center [325, 186] width 166 height 51
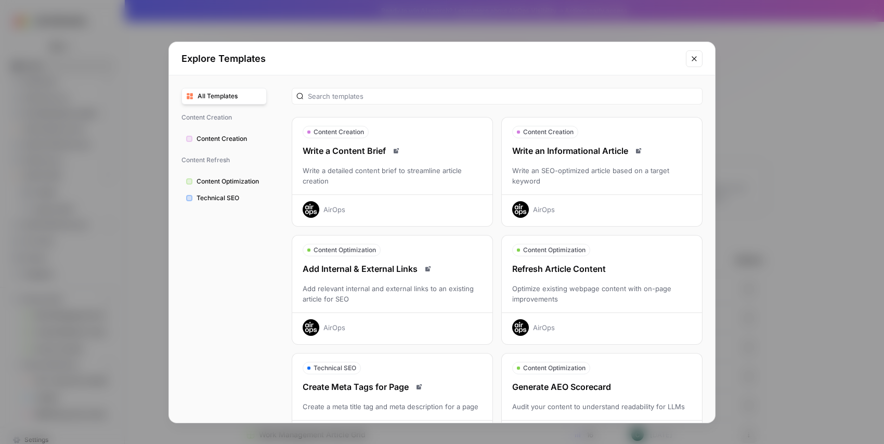
click at [128, 194] on div "Explore Templates All Templates Content Creation Content Creation Content Refre…" at bounding box center [442, 222] width 884 height 444
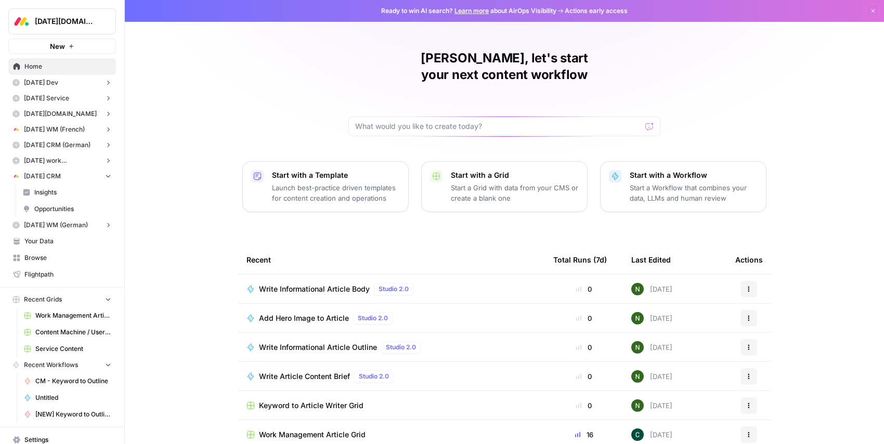
click at [70, 21] on span "[DATE][DOMAIN_NAME]" at bounding box center [66, 21] width 63 height 10
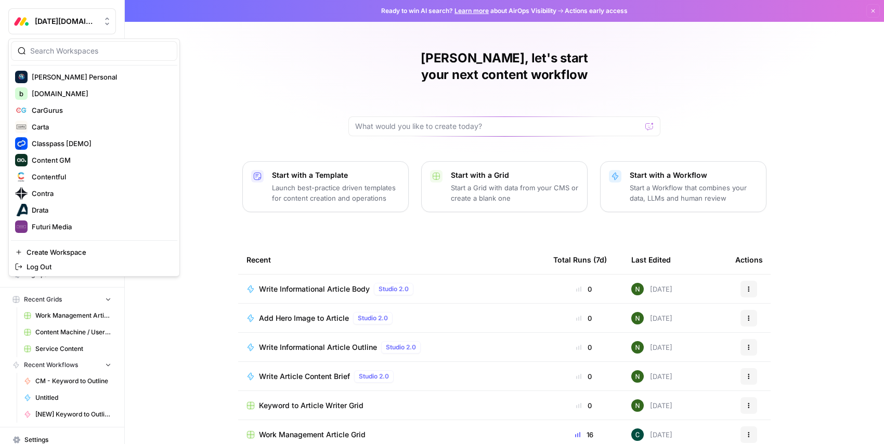
scroll to position [167, 0]
click at [69, 123] on span "Carta" at bounding box center [100, 127] width 137 height 10
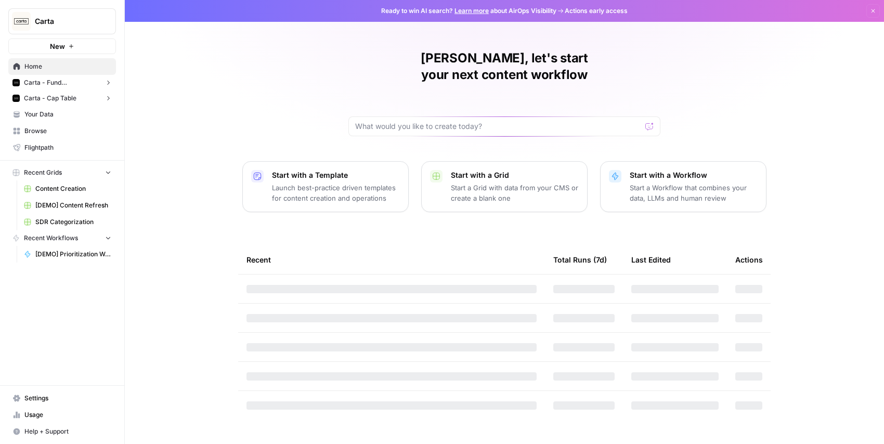
click at [69, 23] on span "Carta" at bounding box center [66, 21] width 63 height 10
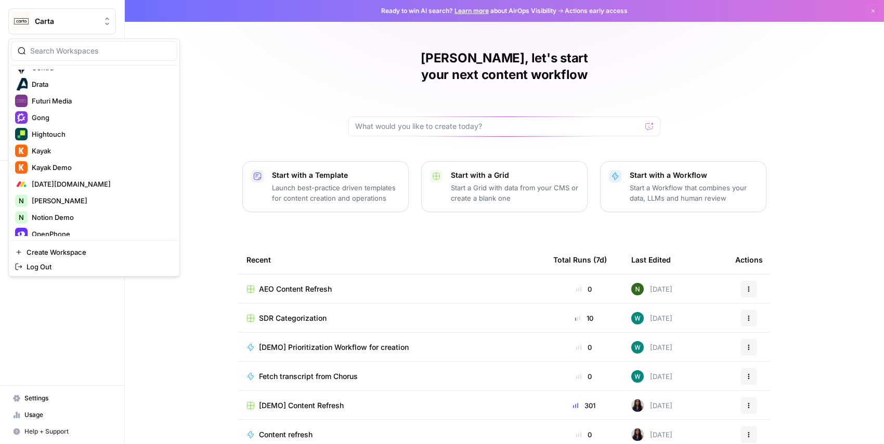
scroll to position [215, 0]
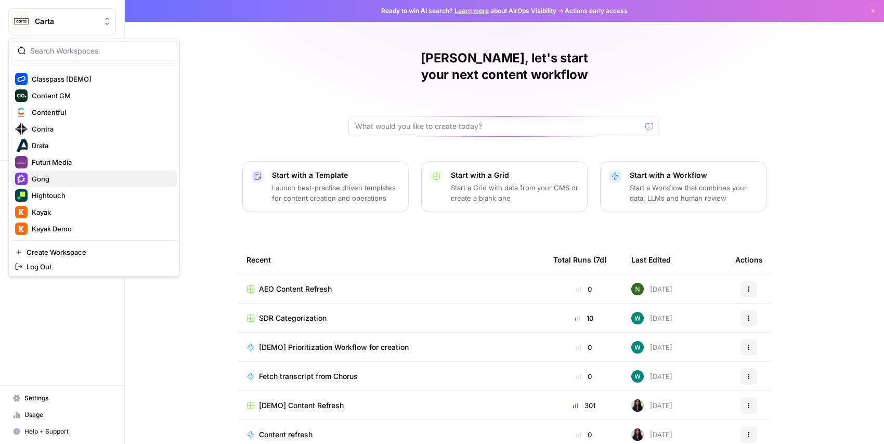
click at [97, 179] on span "Gong" at bounding box center [100, 179] width 137 height 10
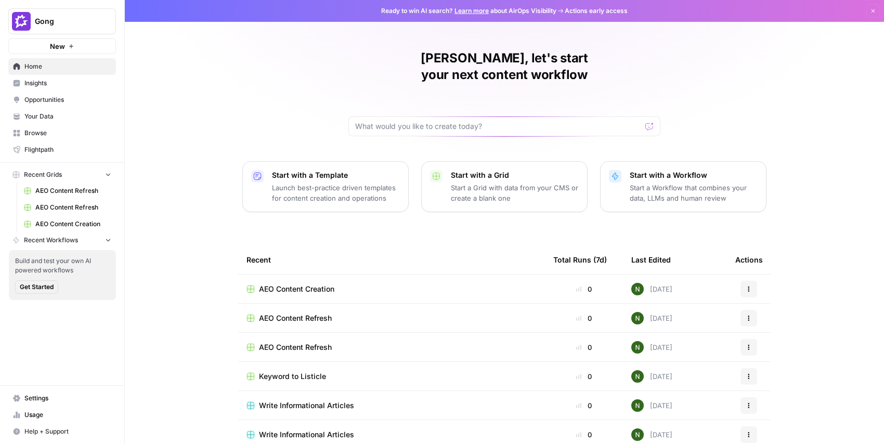
click at [73, 1] on div "Gong New" at bounding box center [62, 27] width 124 height 54
click at [65, 32] on button "Gong" at bounding box center [62, 21] width 108 height 26
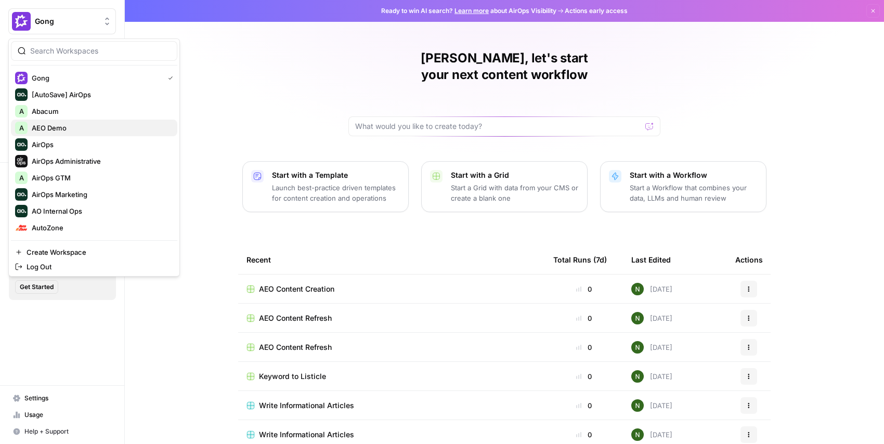
scroll to position [466, 0]
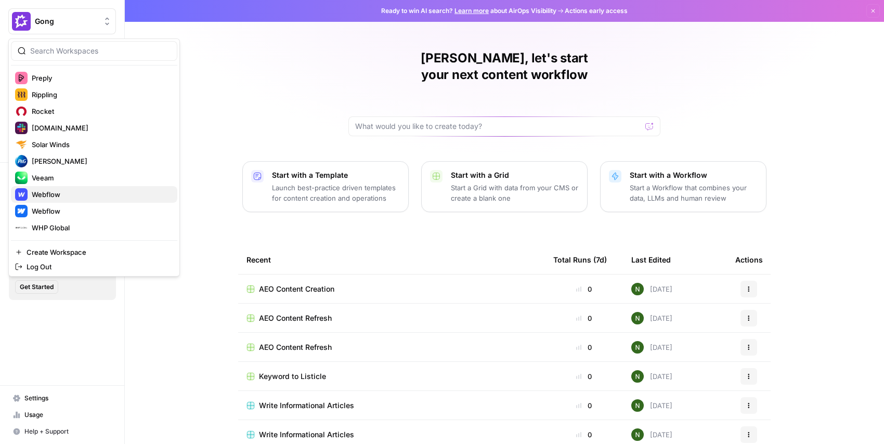
click at [47, 196] on span "Webflow" at bounding box center [100, 194] width 137 height 10
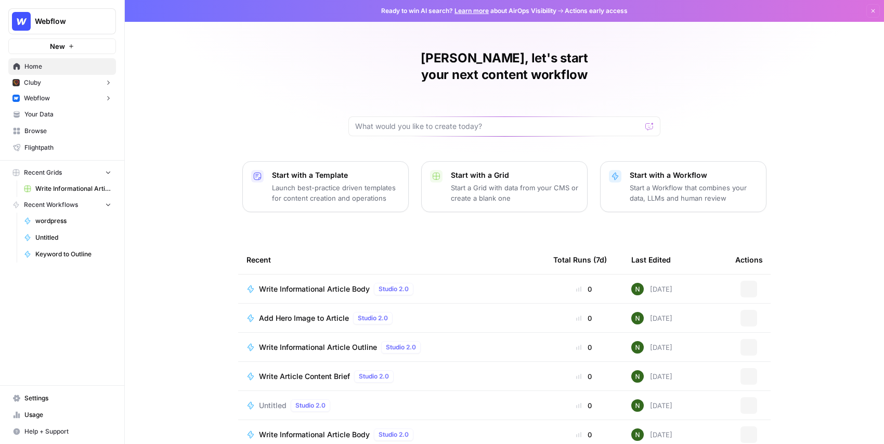
click at [230, 111] on div "[PERSON_NAME], let's start your next content workflow Start with a Template Lau…" at bounding box center [504, 247] width 759 height 495
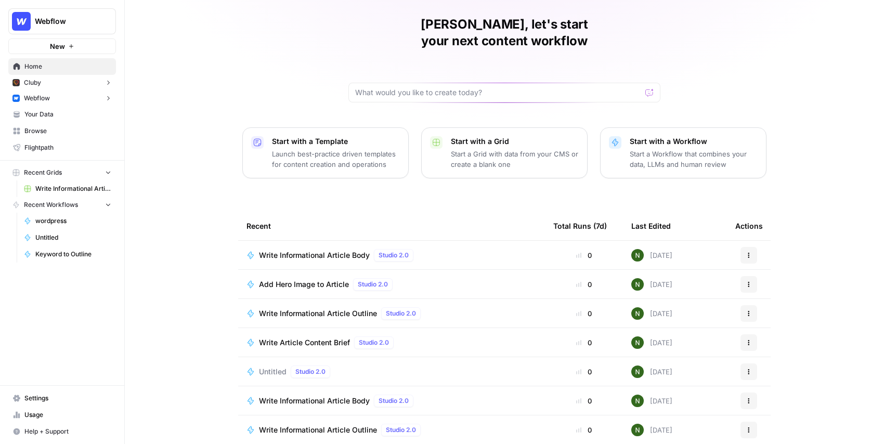
click at [591, 212] on div "Total Runs (7d)" at bounding box center [580, 226] width 54 height 29
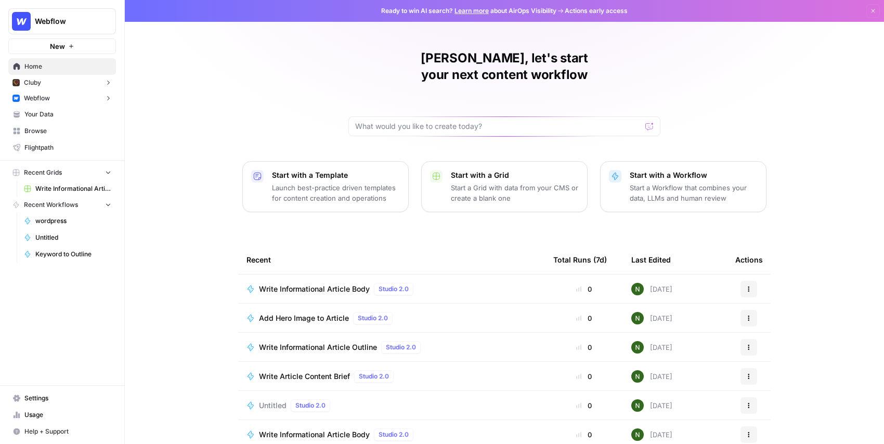
click at [576, 245] on div "Total Runs (7d)" at bounding box center [580, 259] width 54 height 29
click at [49, 94] on span "Webflow" at bounding box center [37, 98] width 26 height 9
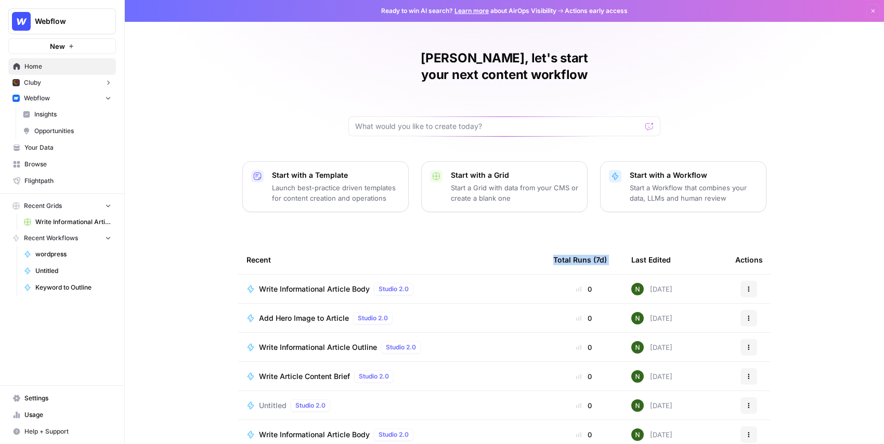
click at [53, 130] on span "Opportunities" at bounding box center [72, 130] width 77 height 9
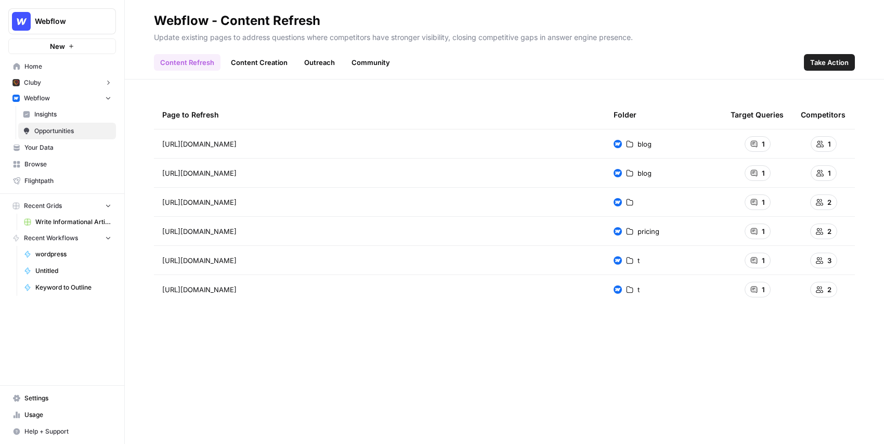
click at [59, 22] on span "Webflow" at bounding box center [66, 21] width 63 height 10
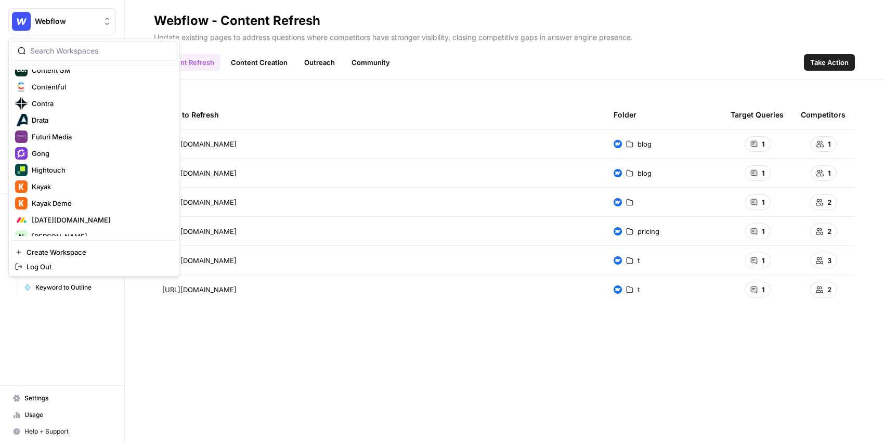
scroll to position [266, 0]
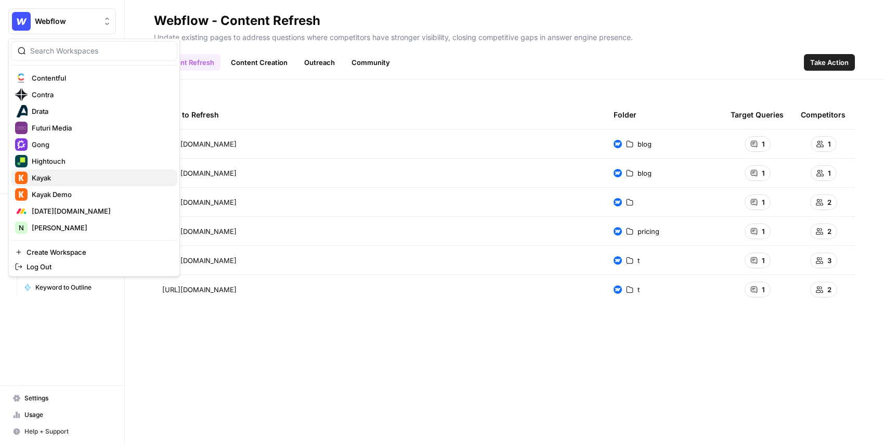
click at [88, 177] on span "Kayak" at bounding box center [100, 178] width 137 height 10
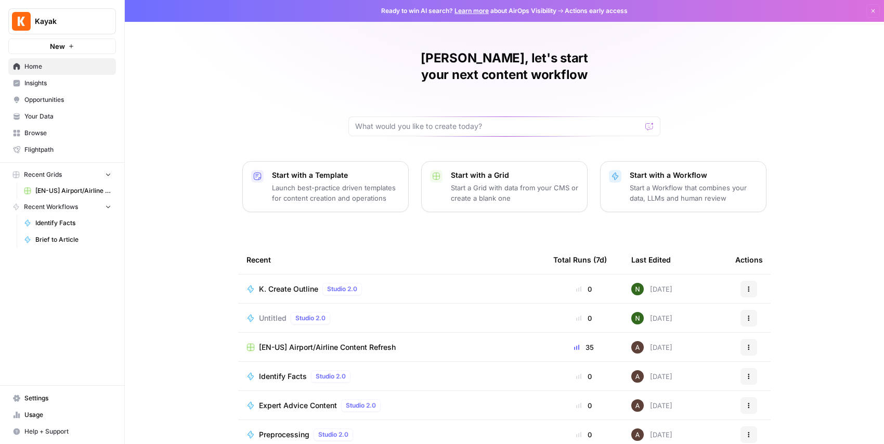
click at [78, 195] on span "[EN-US] Airport/Airline Content Refresh" at bounding box center [73, 190] width 76 height 9
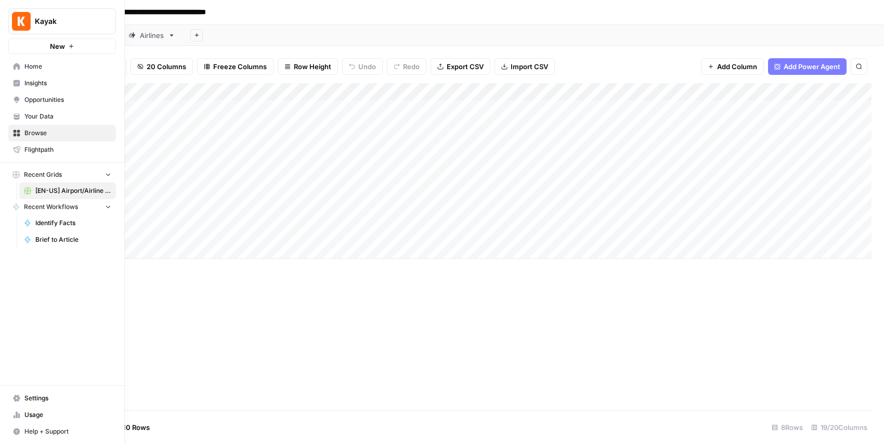
click at [19, 22] on img "Workspace: Kayak" at bounding box center [21, 21] width 19 height 19
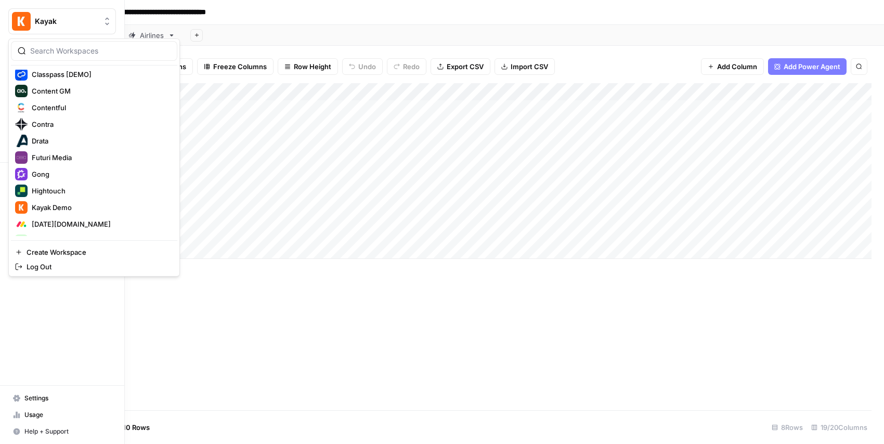
scroll to position [289, 0]
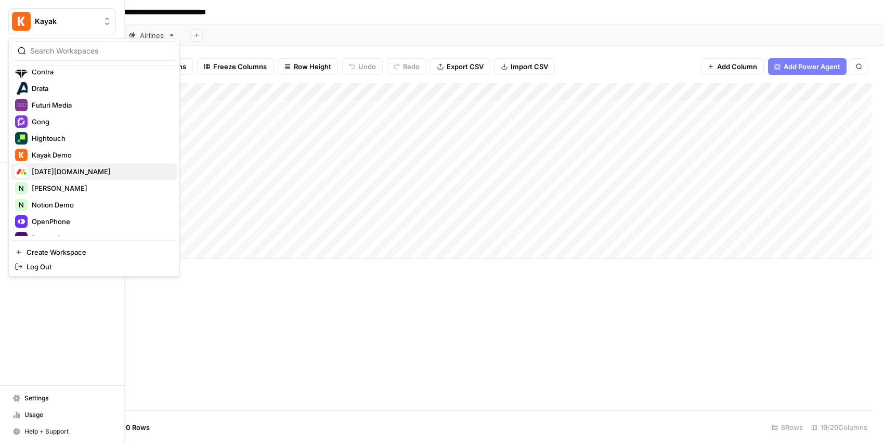
click at [97, 172] on span "[DATE][DOMAIN_NAME]" at bounding box center [100, 171] width 137 height 10
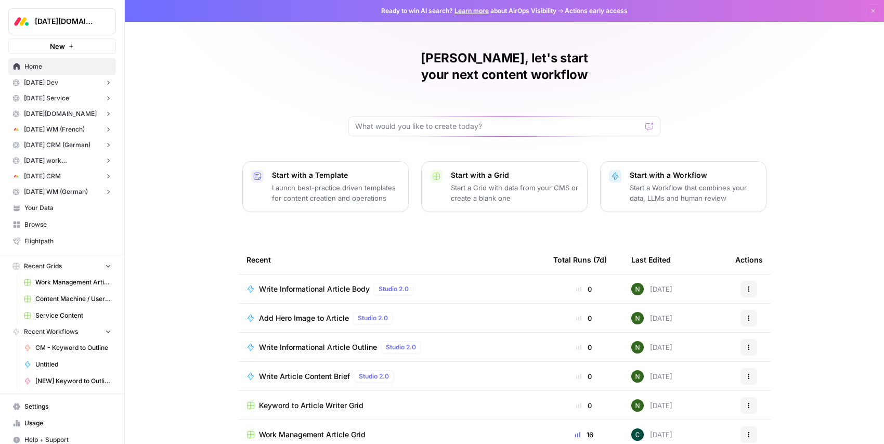
scroll to position [8, 0]
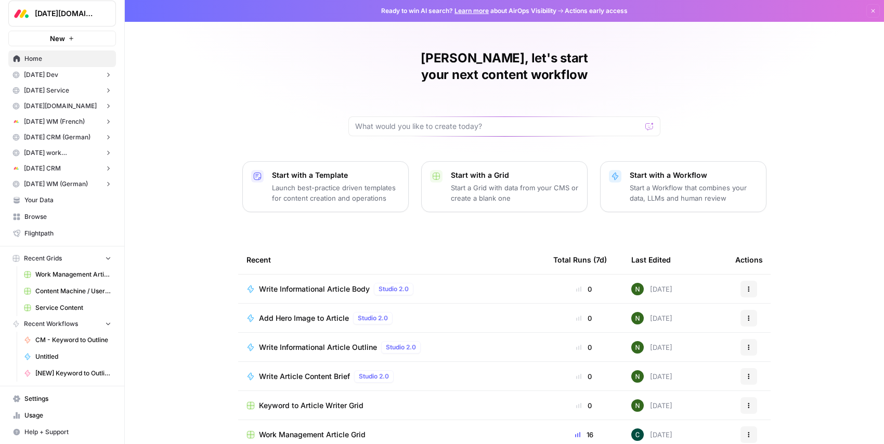
click at [70, 275] on span "Work Management Article Grid" at bounding box center [73, 274] width 76 height 9
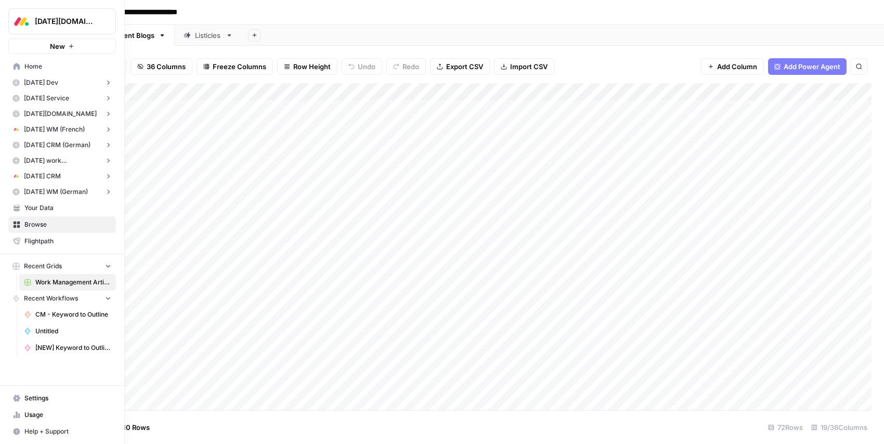
click at [14, 29] on img "Workspace: Monday.com" at bounding box center [21, 21] width 19 height 19
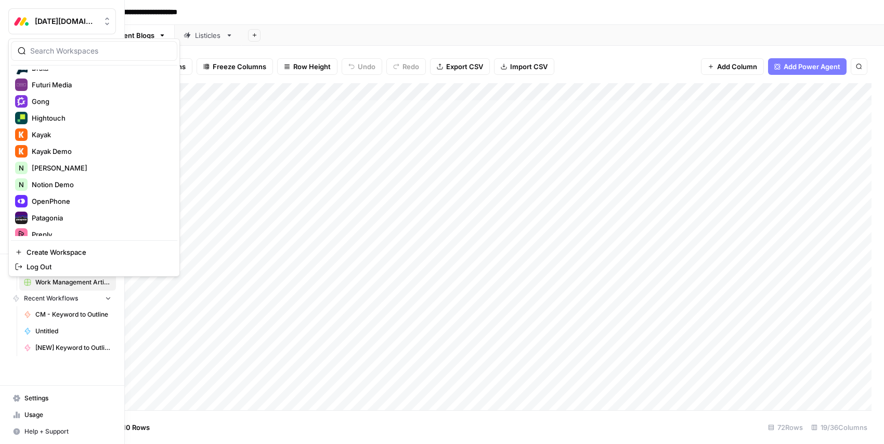
scroll to position [307, 0]
click at [55, 198] on span "OpenPhone" at bounding box center [100, 203] width 137 height 10
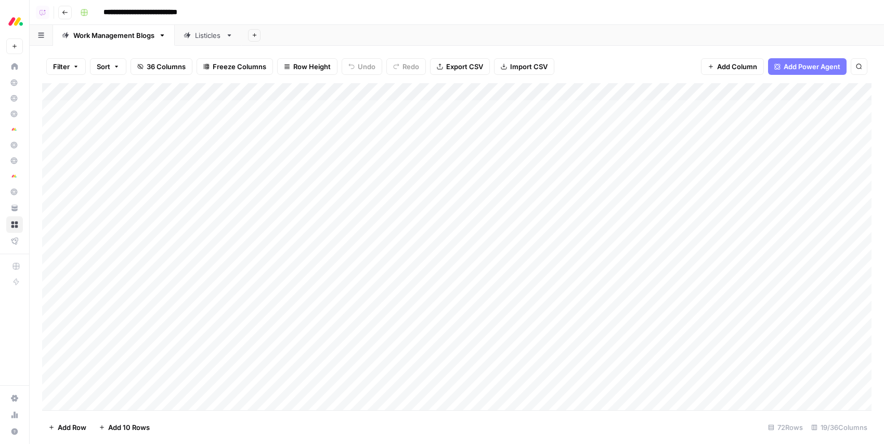
click at [472, 23] on header "**********" at bounding box center [457, 12] width 854 height 25
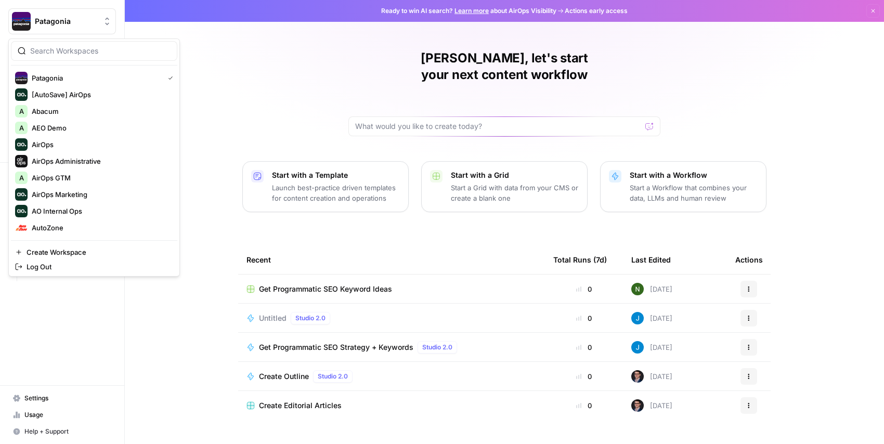
click at [67, 21] on span "Patagonia" at bounding box center [66, 21] width 63 height 10
click at [215, 74] on div "[PERSON_NAME], let's start your next content workflow Start with a Template Lau…" at bounding box center [504, 222] width 759 height 444
